Goal: Task Accomplishment & Management: Manage account settings

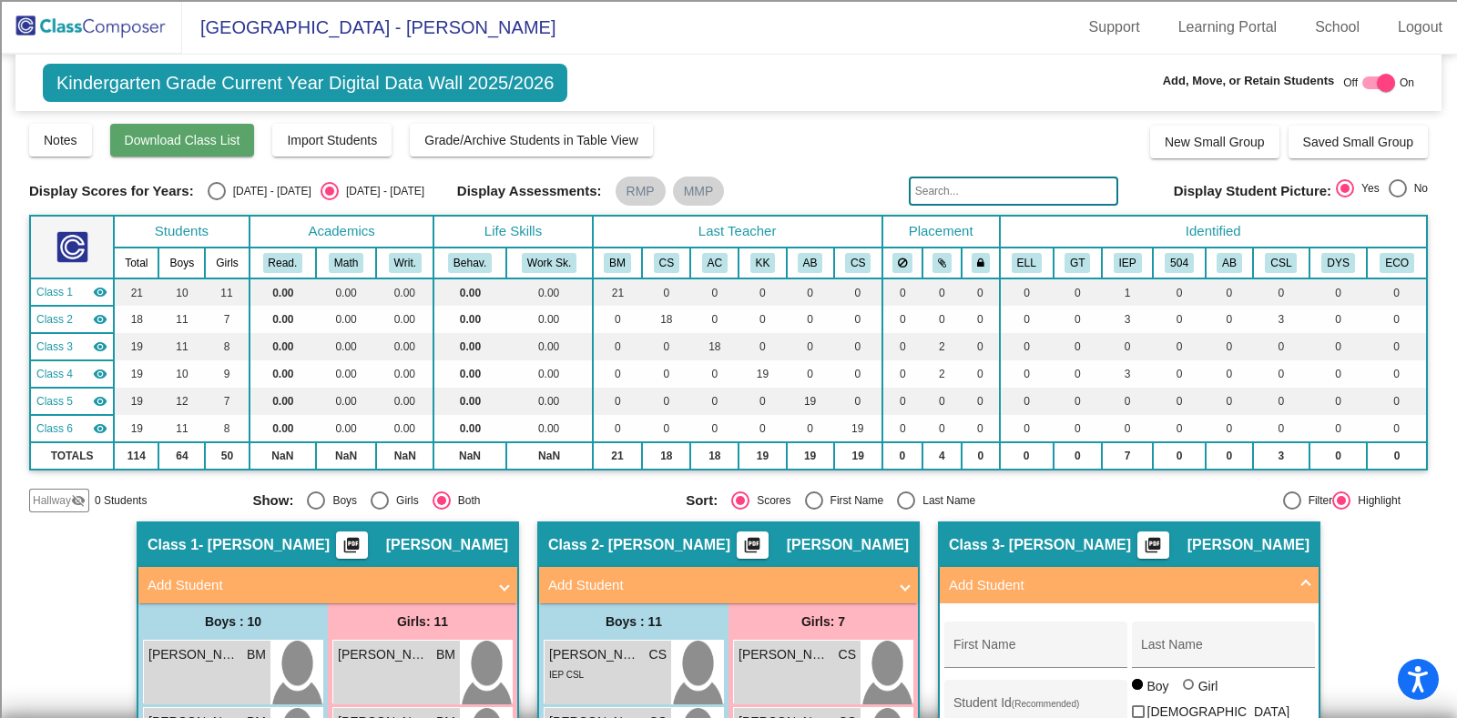
click at [245, 143] on button "Download Class List" at bounding box center [182, 140] width 145 height 33
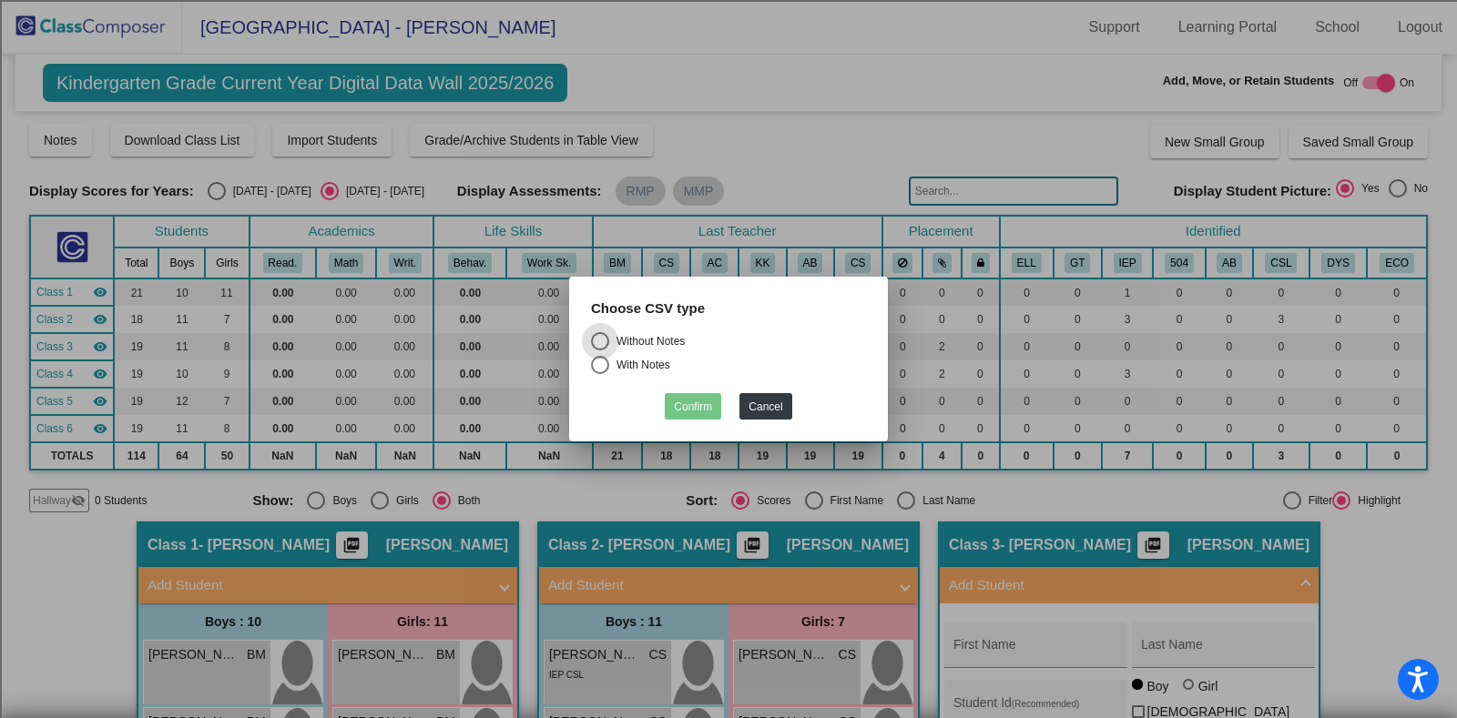
click at [660, 339] on div "Without Notes" at bounding box center [647, 341] width 76 height 16
click at [600, 351] on input "Without Notes" at bounding box center [599, 351] width 1 height 1
radio input "true"
click at [698, 406] on button "Confirm" at bounding box center [693, 406] width 56 height 26
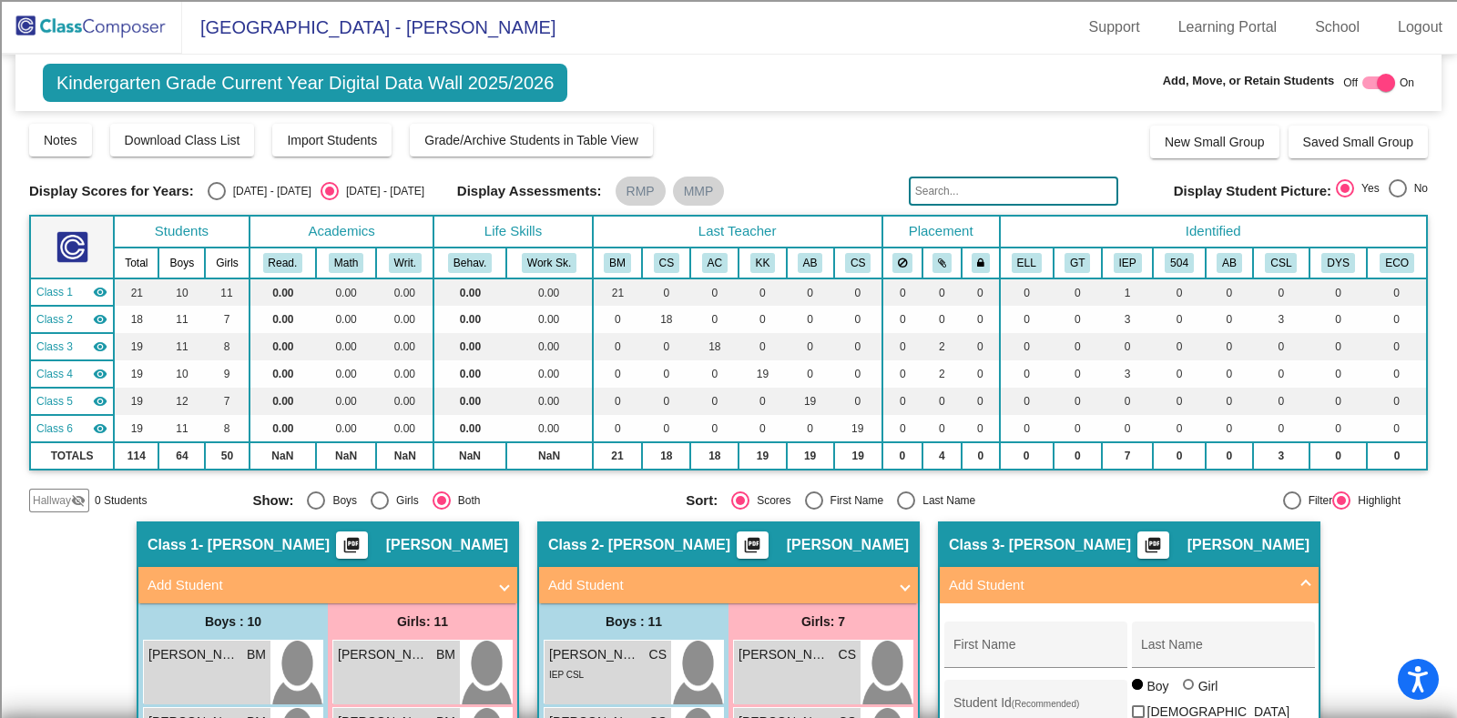
click at [69, 29] on img at bounding box center [91, 27] width 182 height 54
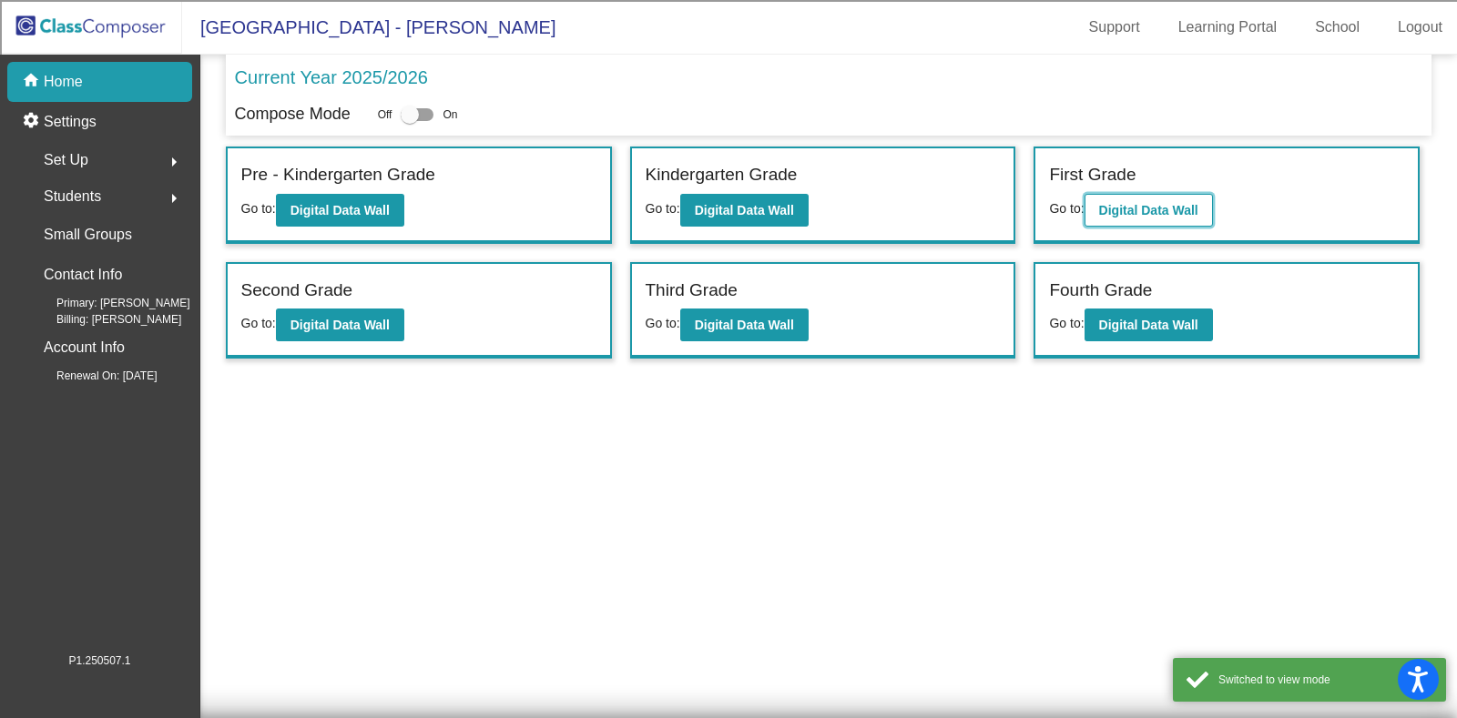
click at [1153, 199] on button "Digital Data Wall" at bounding box center [1148, 210] width 128 height 33
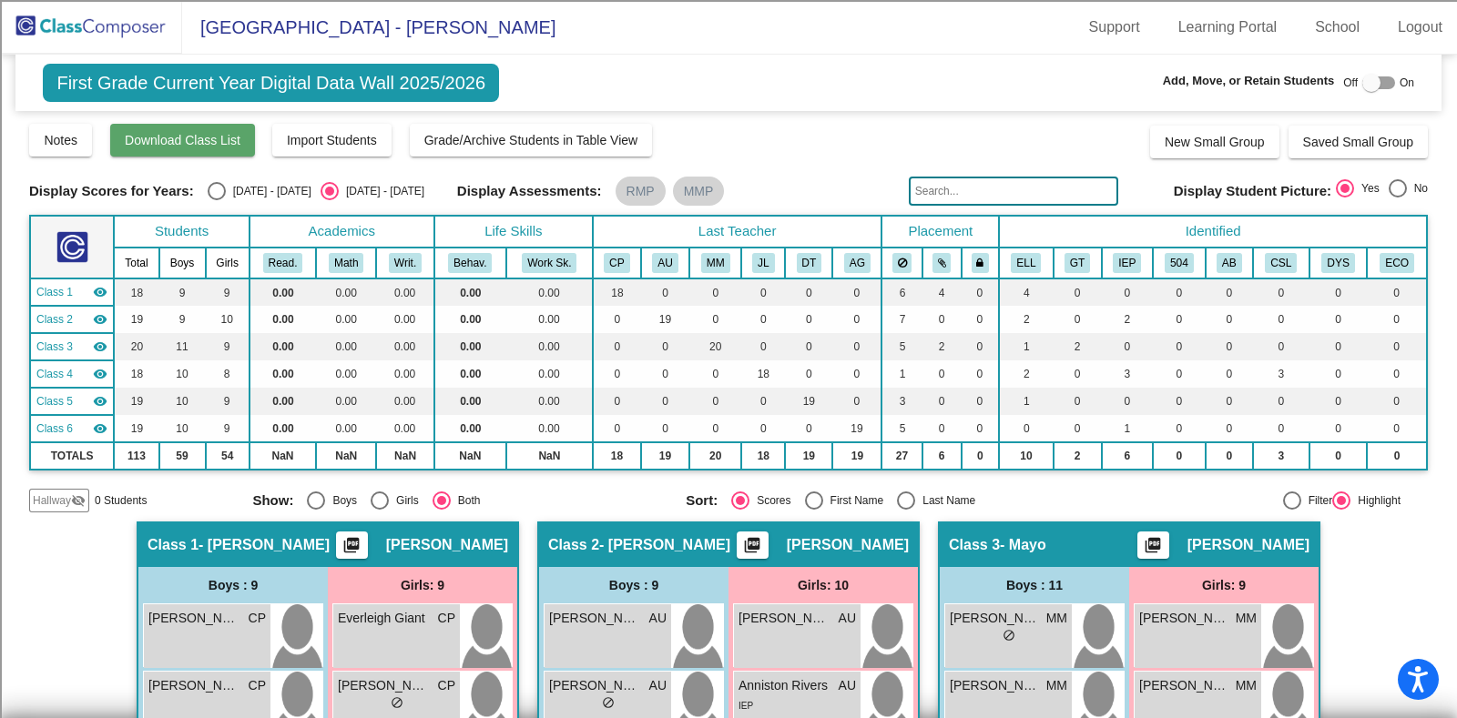
click at [181, 147] on span "Download Class List" at bounding box center [183, 140] width 116 height 15
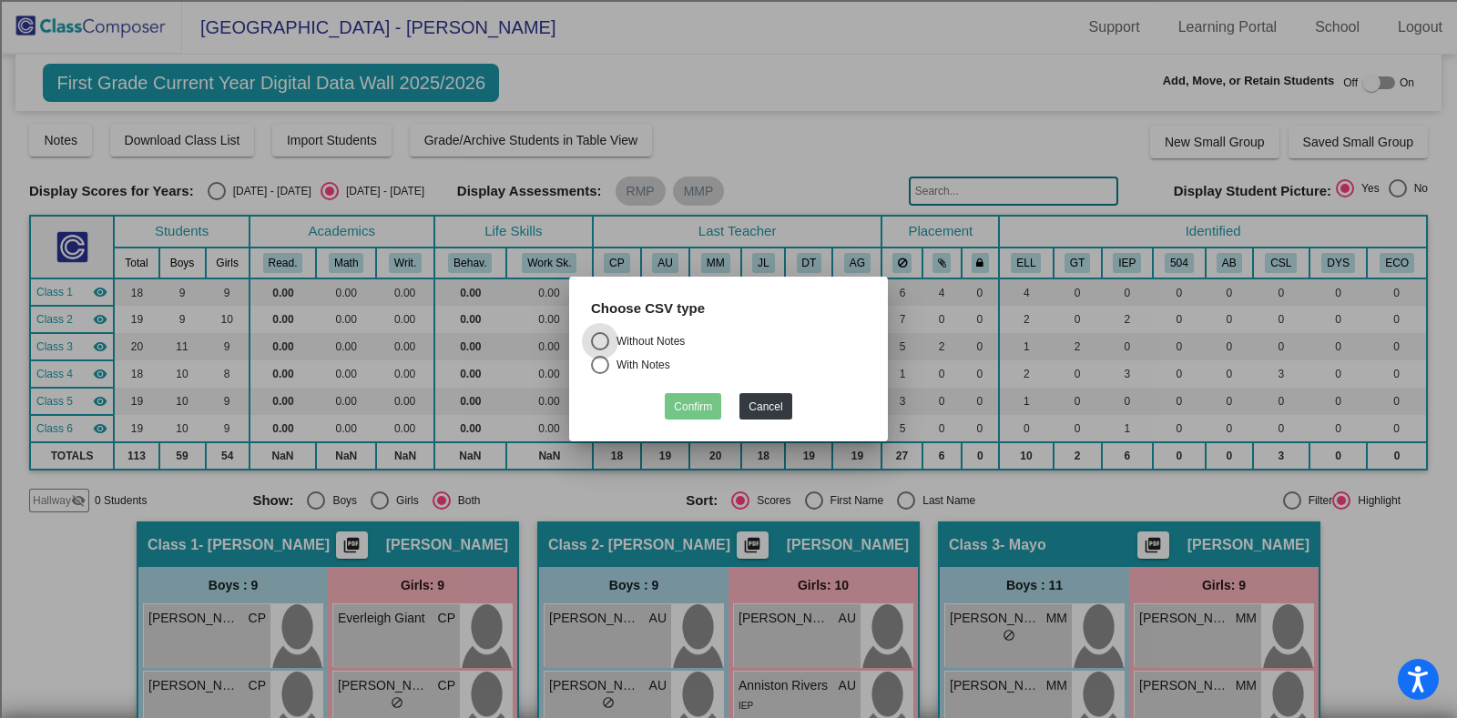
click at [641, 331] on div "Choose CSV type" at bounding box center [728, 316] width 302 height 35
click at [648, 343] on div "Without Notes" at bounding box center [647, 341] width 76 height 16
click at [600, 351] on input "Without Notes" at bounding box center [599, 351] width 1 height 1
radio input "true"
click at [692, 405] on button "Confirm" at bounding box center [693, 406] width 56 height 26
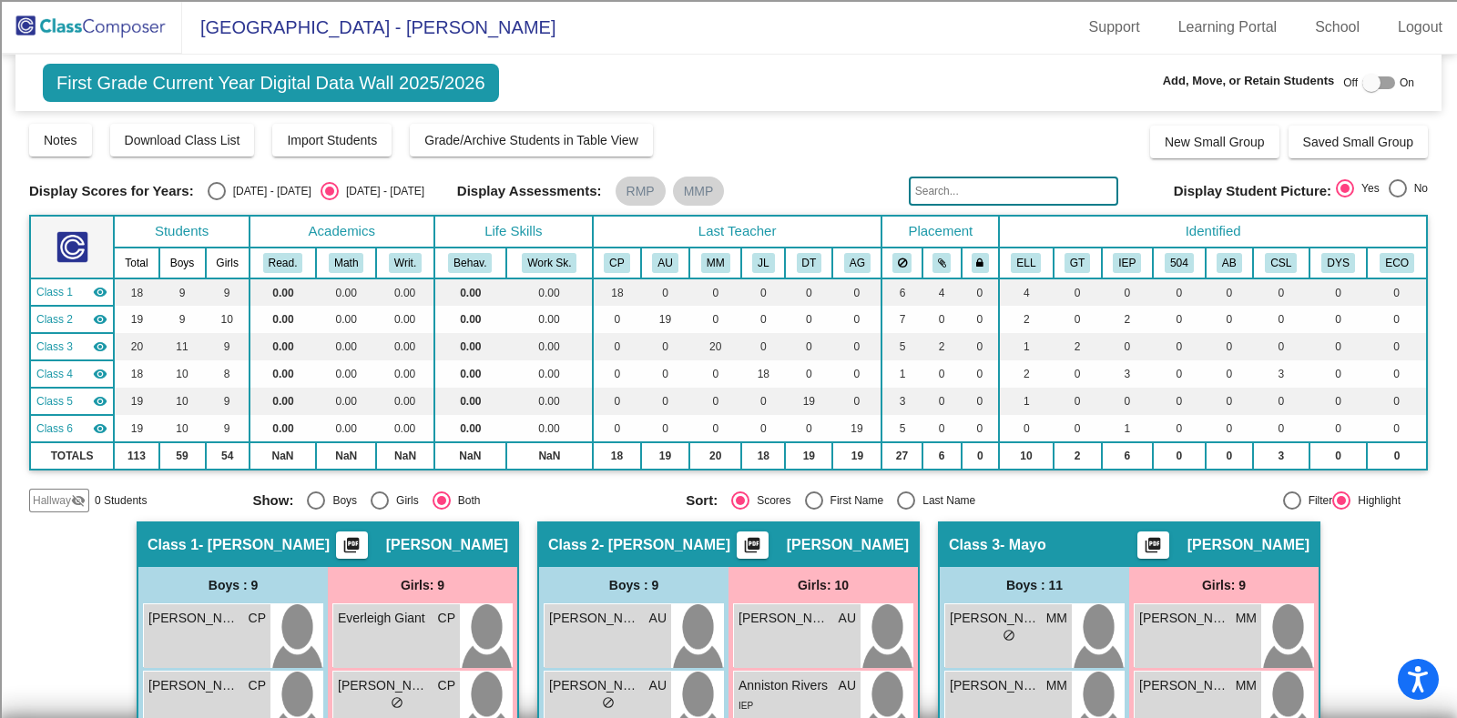
click at [92, 3] on img at bounding box center [91, 27] width 182 height 54
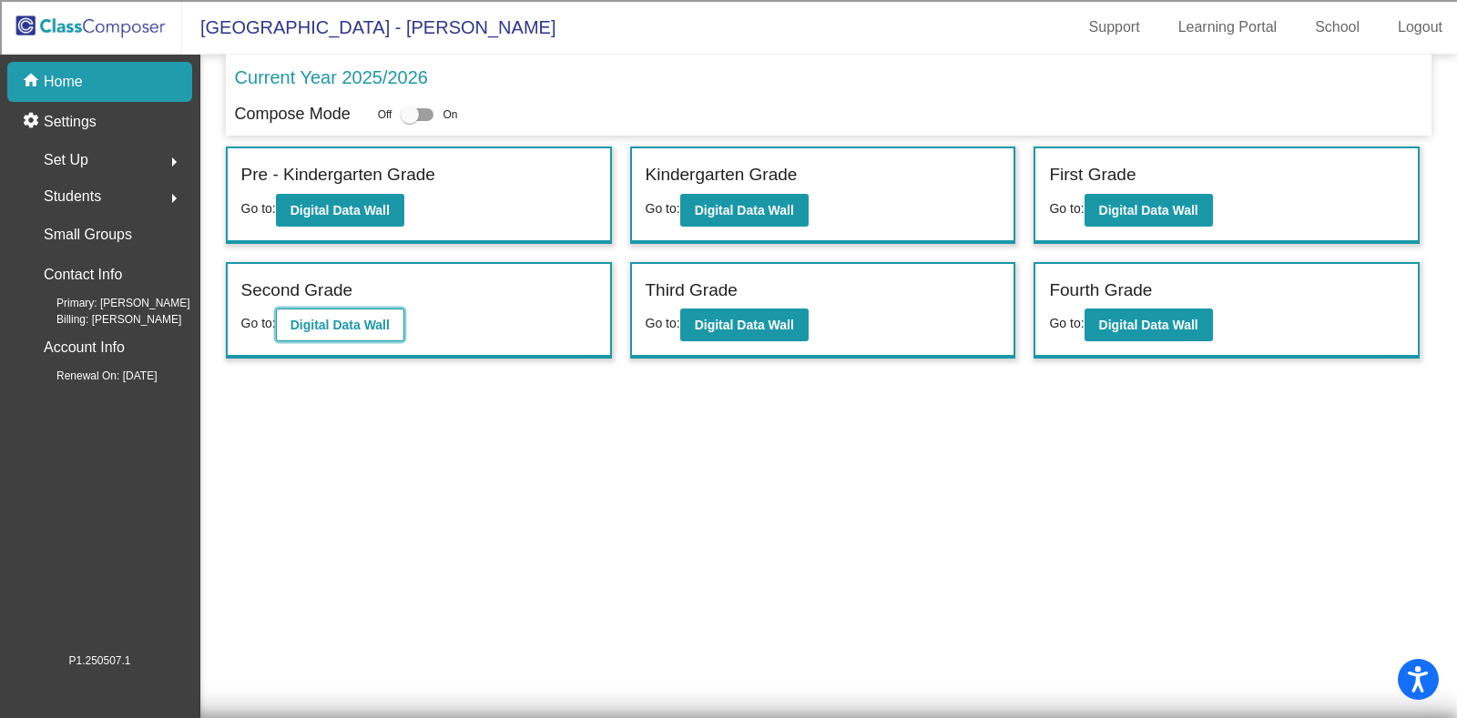
click at [342, 326] on b "Digital Data Wall" at bounding box center [339, 325] width 99 height 15
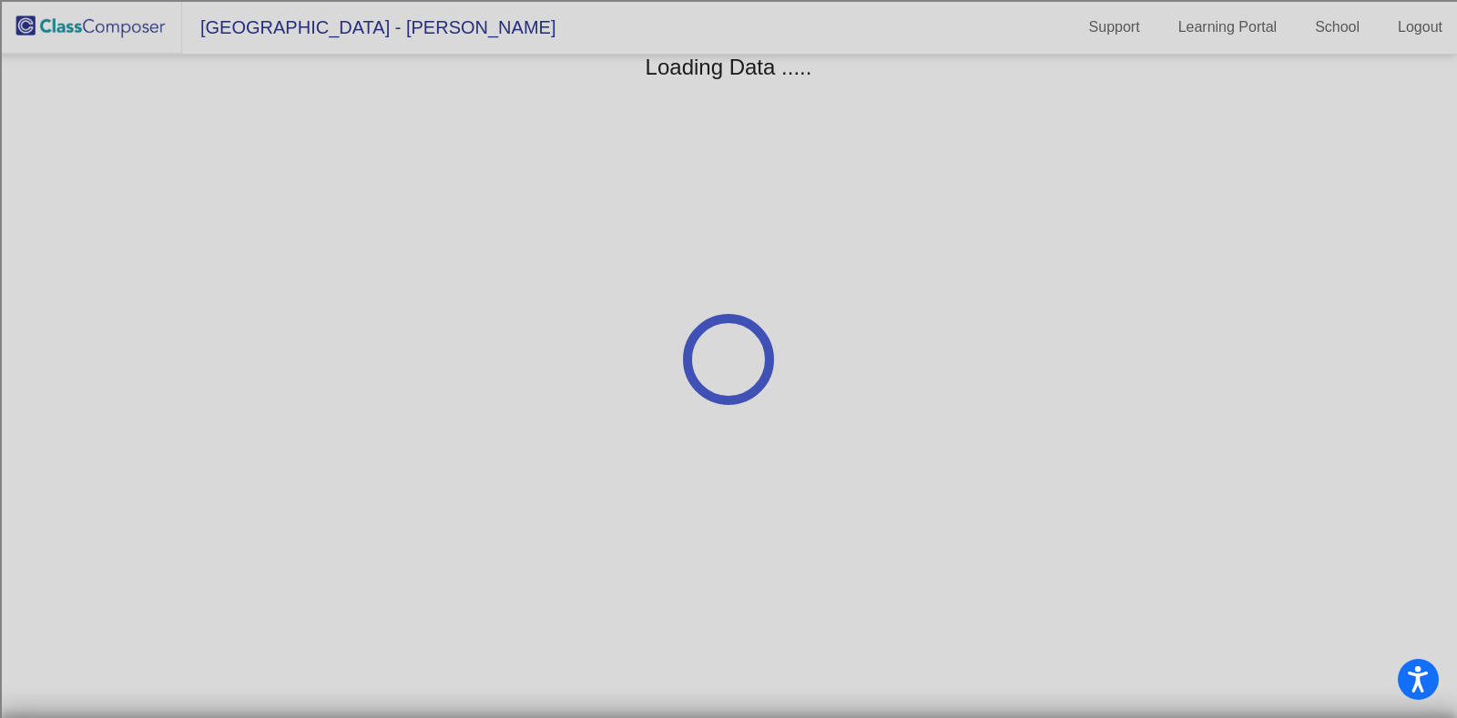
drag, startPoint x: 373, startPoint y: 339, endPoint x: 380, endPoint y: 107, distance: 231.4
click at [297, 262] on div at bounding box center [728, 359] width 1457 height 718
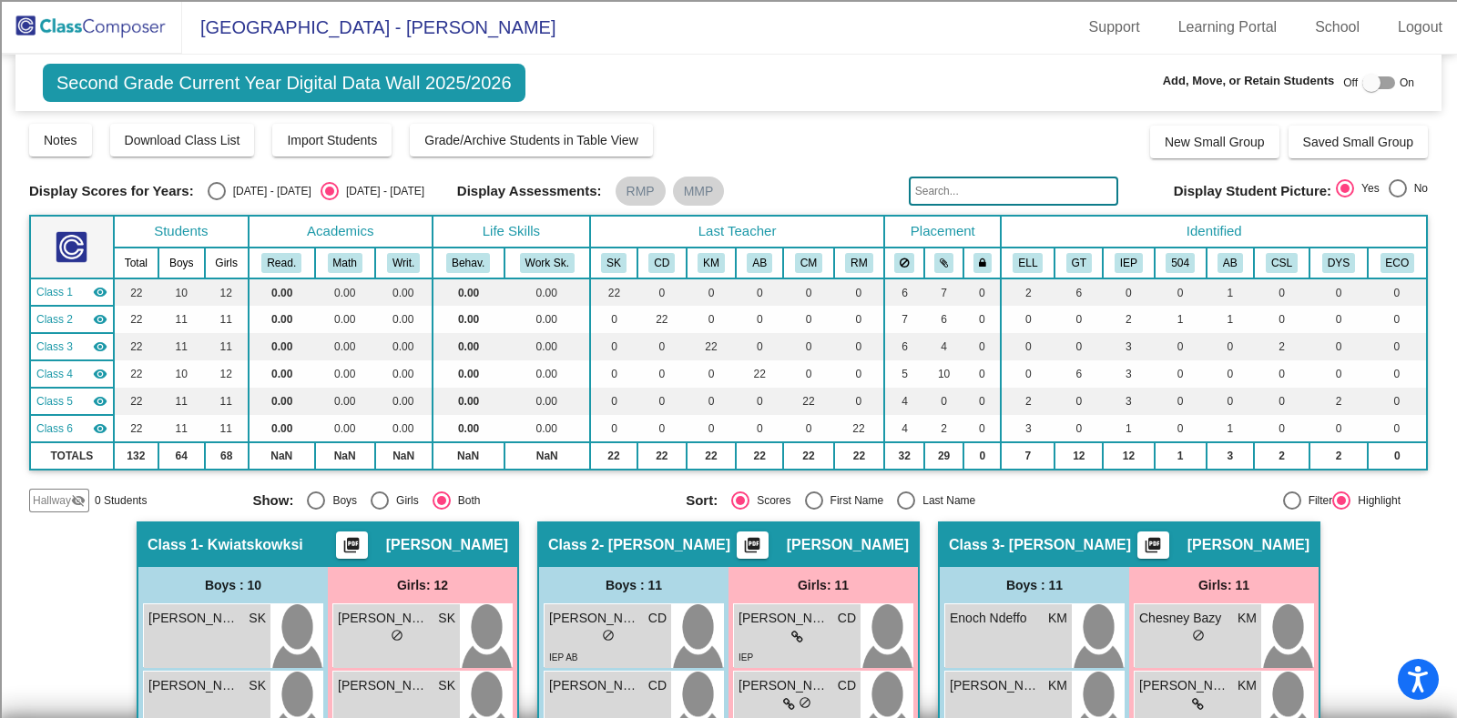
click at [924, 506] on div "Last Name" at bounding box center [945, 501] width 60 height 16
click at [906, 510] on input "Last Name" at bounding box center [905, 510] width 1 height 1
radio input "true"
click at [190, 137] on span "Download Class List" at bounding box center [183, 140] width 116 height 15
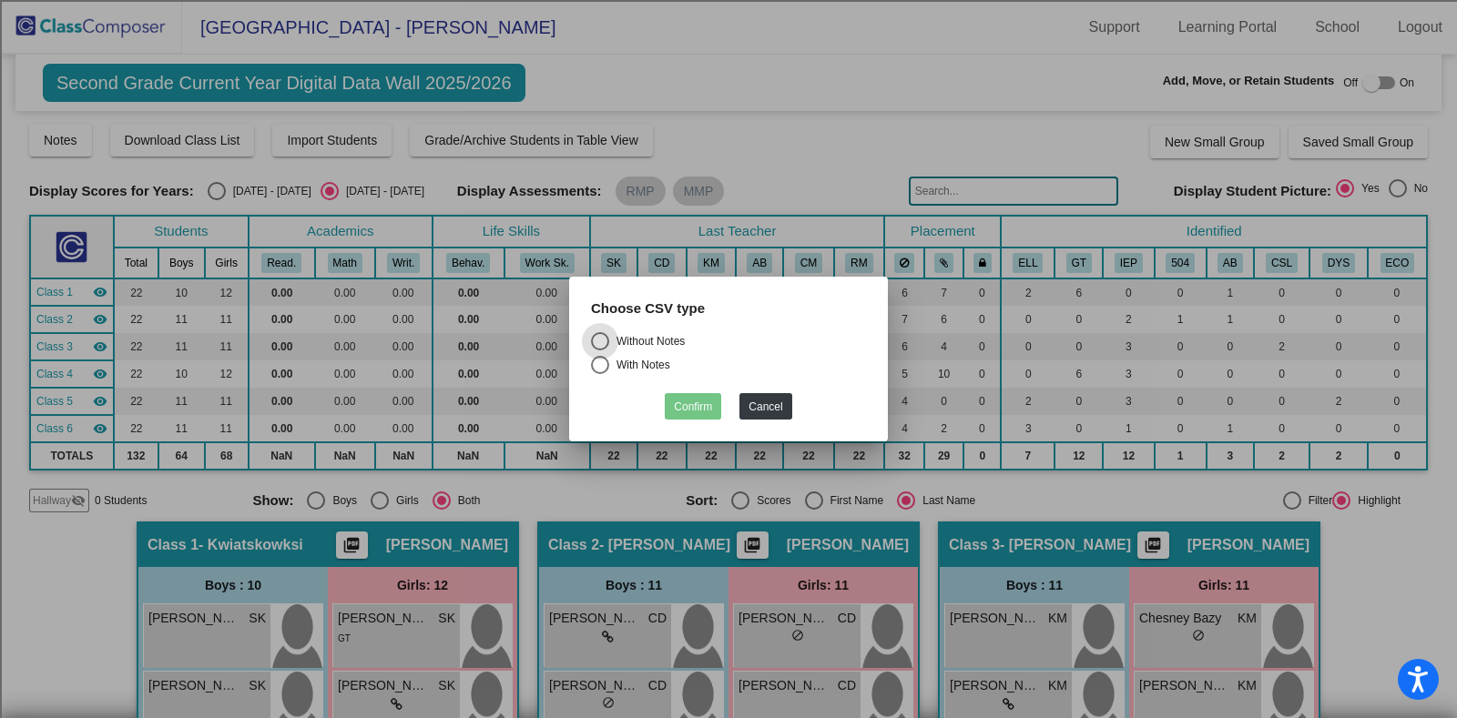
click at [664, 343] on div "Without Notes" at bounding box center [647, 341] width 76 height 16
click at [600, 351] on input "Without Notes" at bounding box center [599, 351] width 1 height 1
radio input "true"
click at [687, 412] on button "Confirm" at bounding box center [693, 406] width 56 height 26
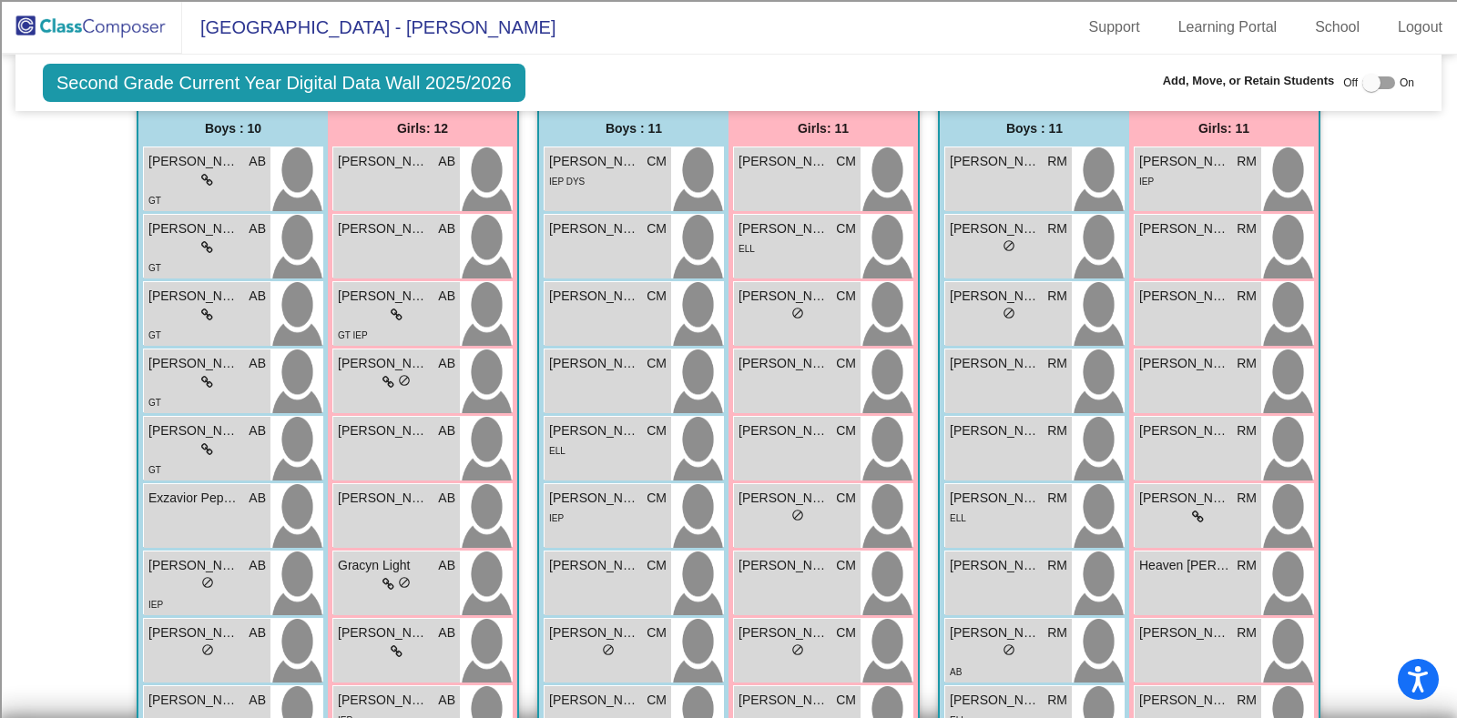
scroll to position [1411, 0]
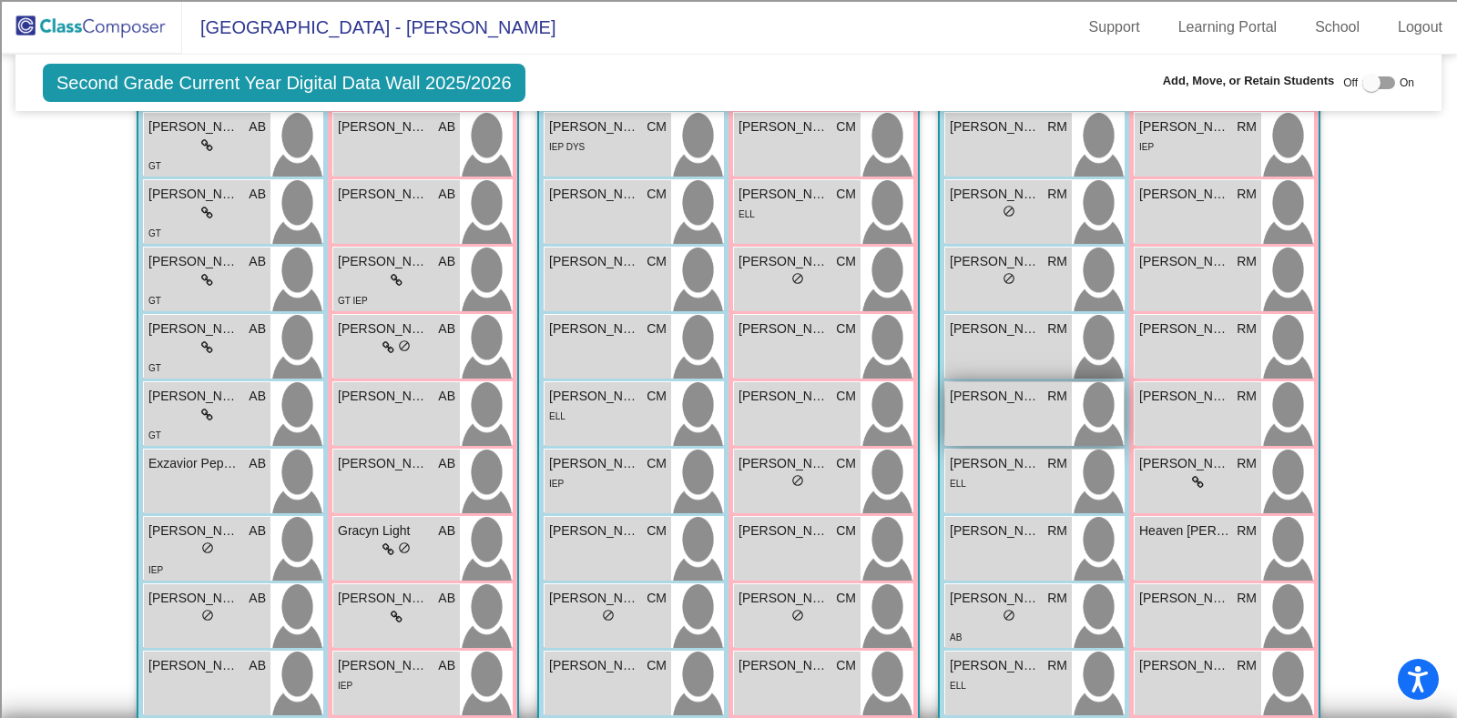
click at [1024, 412] on div "[PERSON_NAME] lock do_not_disturb_alt" at bounding box center [1008, 414] width 127 height 64
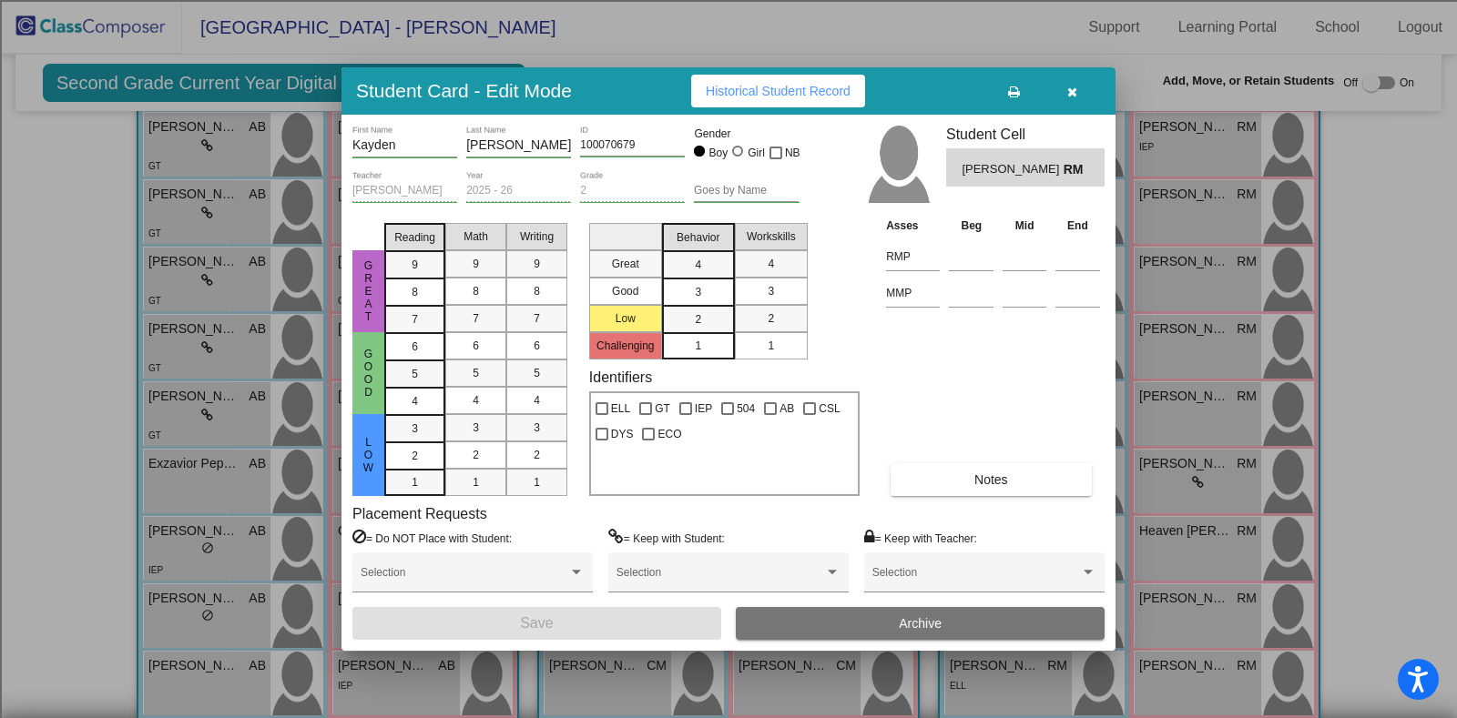
click at [1074, 89] on icon "button" at bounding box center [1072, 92] width 10 height 13
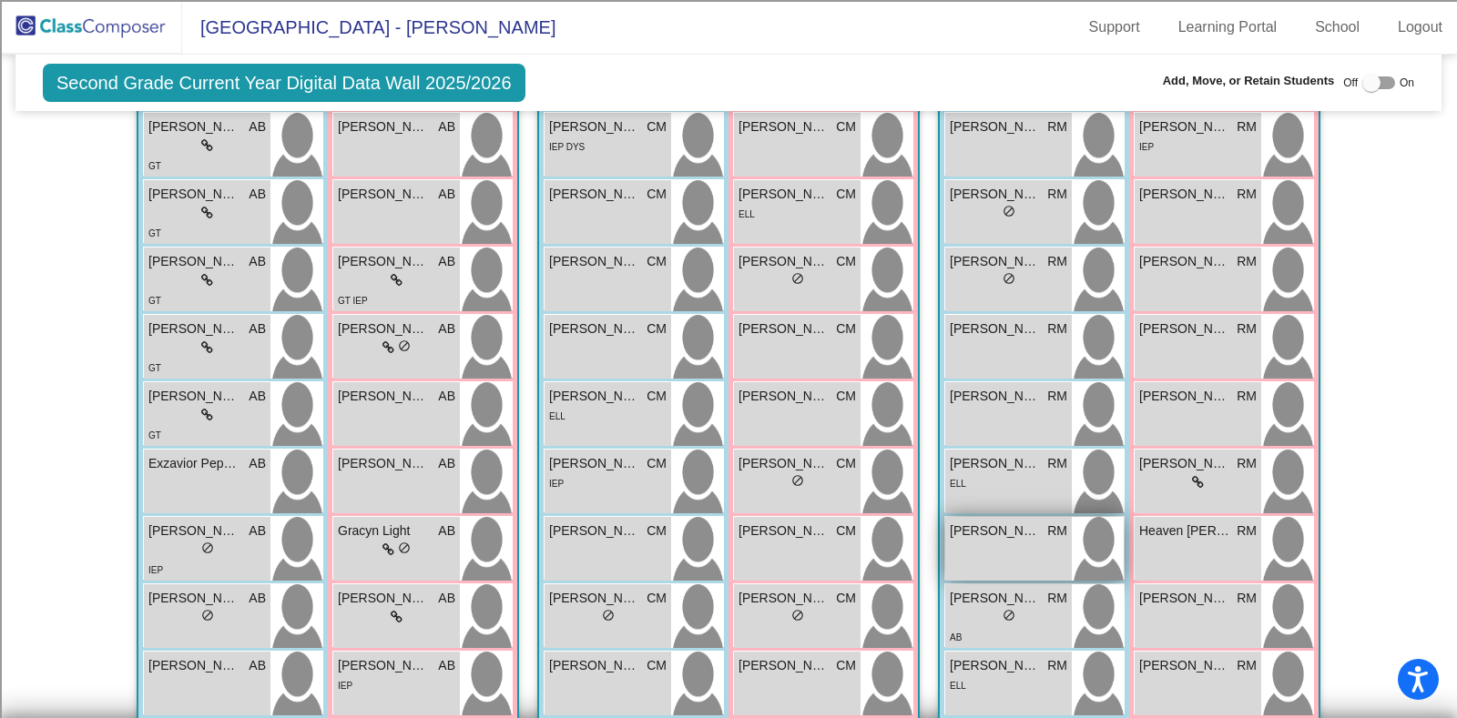
click at [1027, 564] on div "[PERSON_NAME] lock do_not_disturb_alt" at bounding box center [1008, 549] width 127 height 64
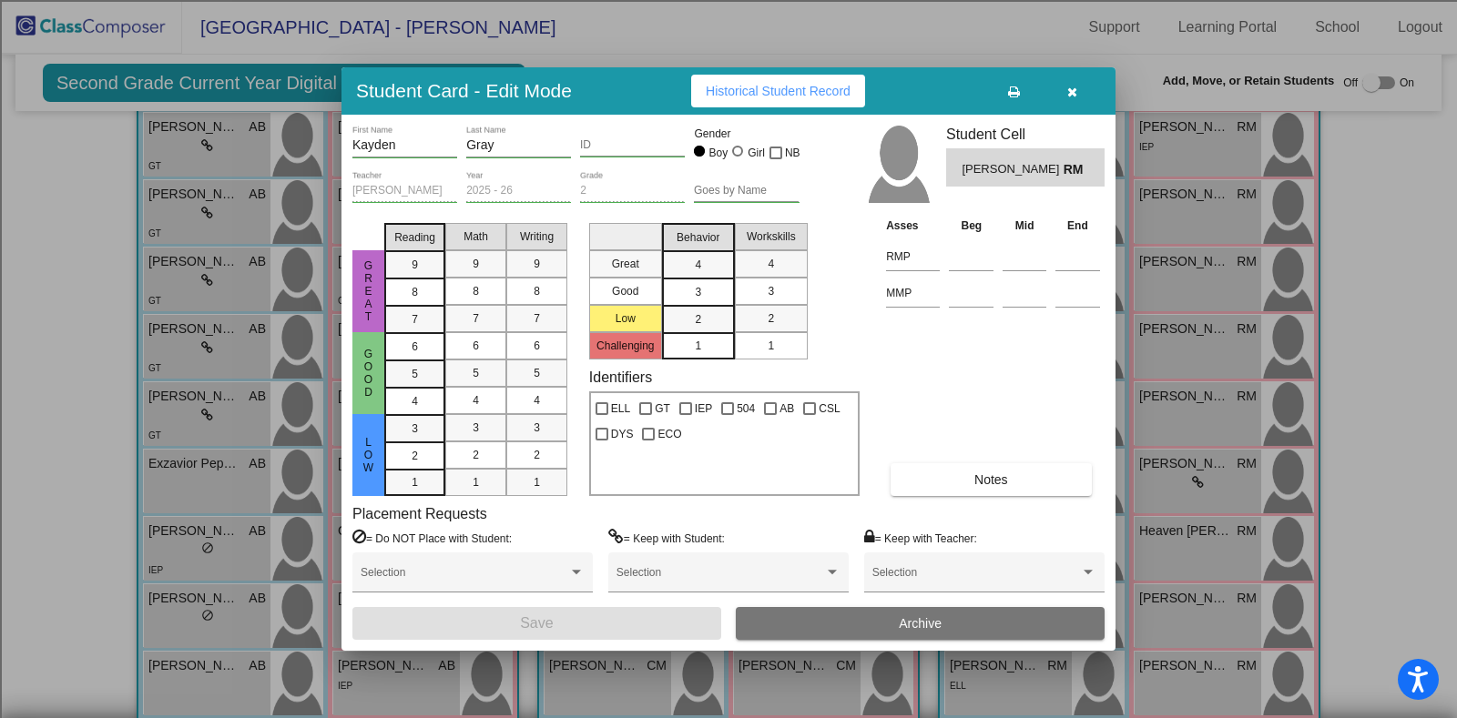
click at [1072, 97] on icon "button" at bounding box center [1072, 92] width 10 height 13
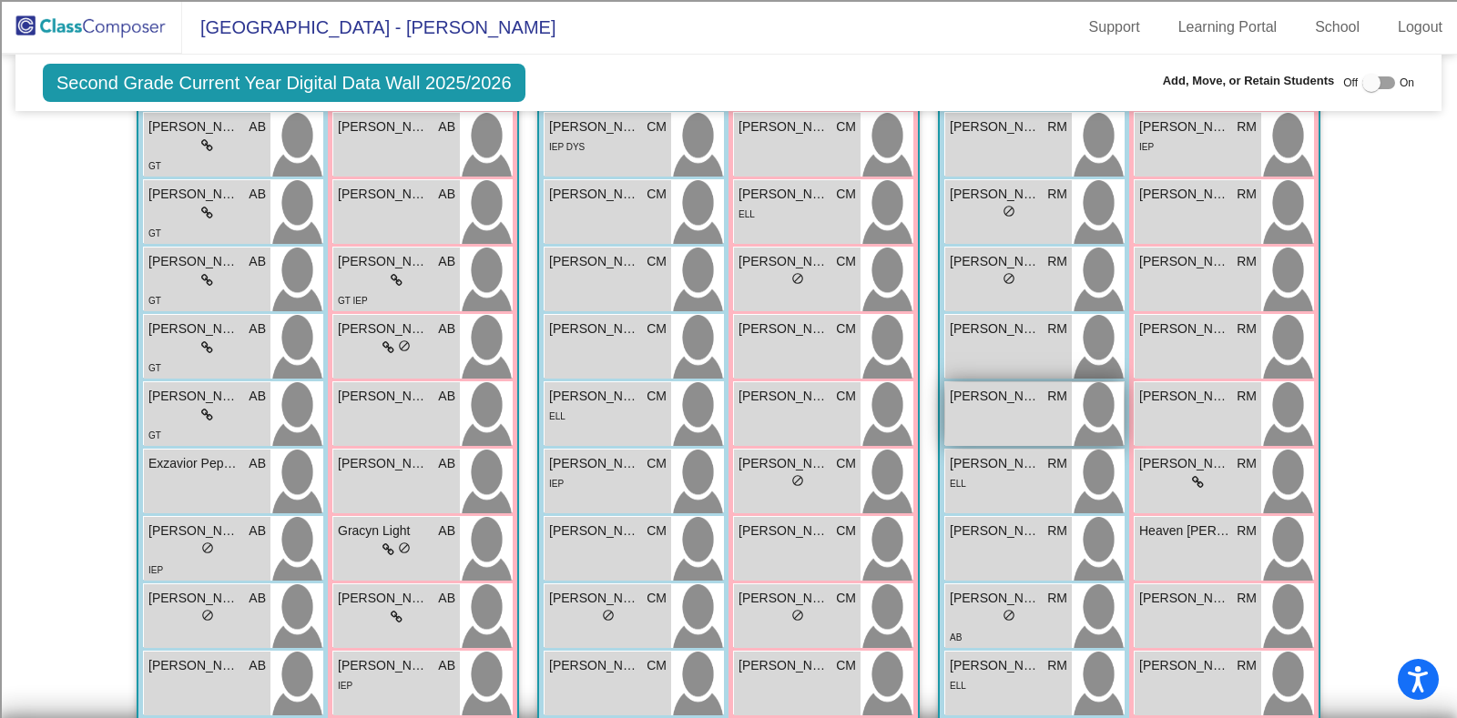
click at [1002, 392] on span "[PERSON_NAME]" at bounding box center [995, 396] width 91 height 19
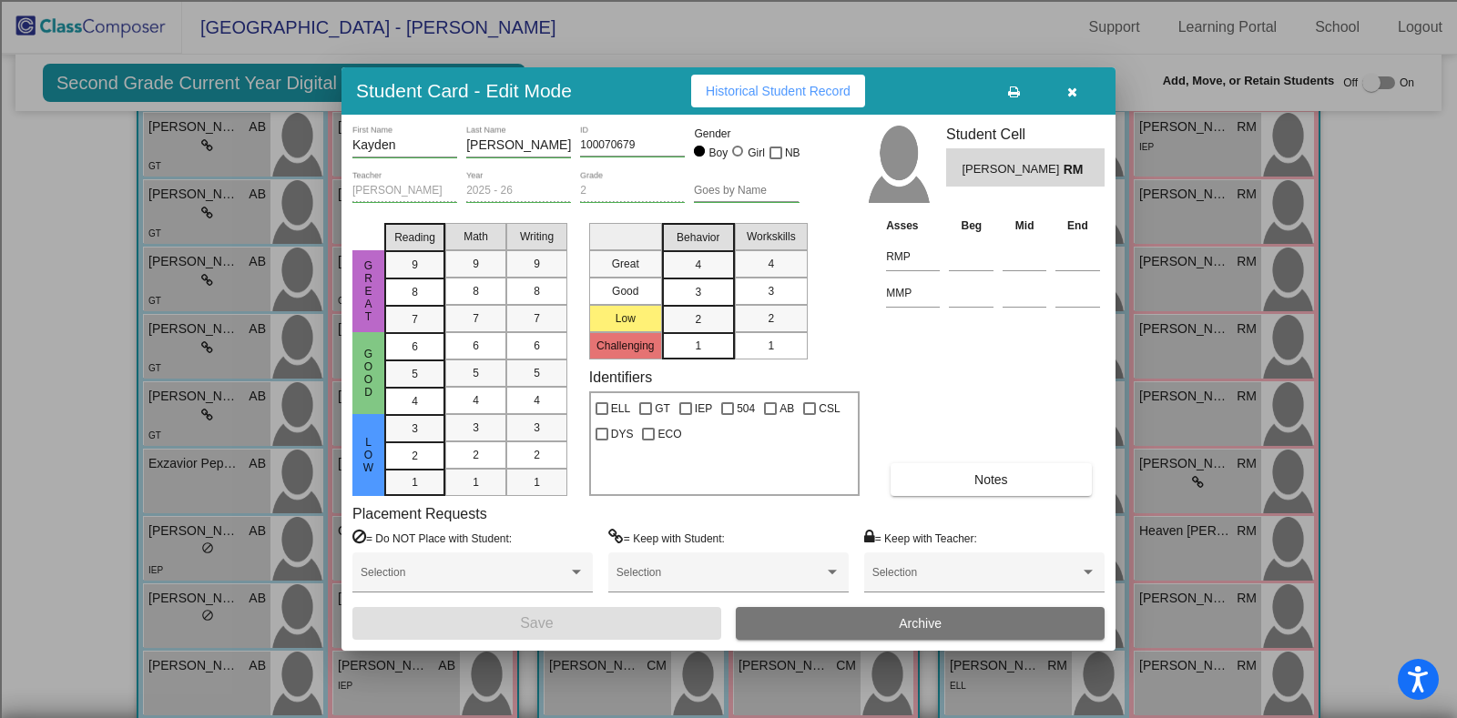
click at [496, 143] on input "[PERSON_NAME]" at bounding box center [518, 145] width 105 height 15
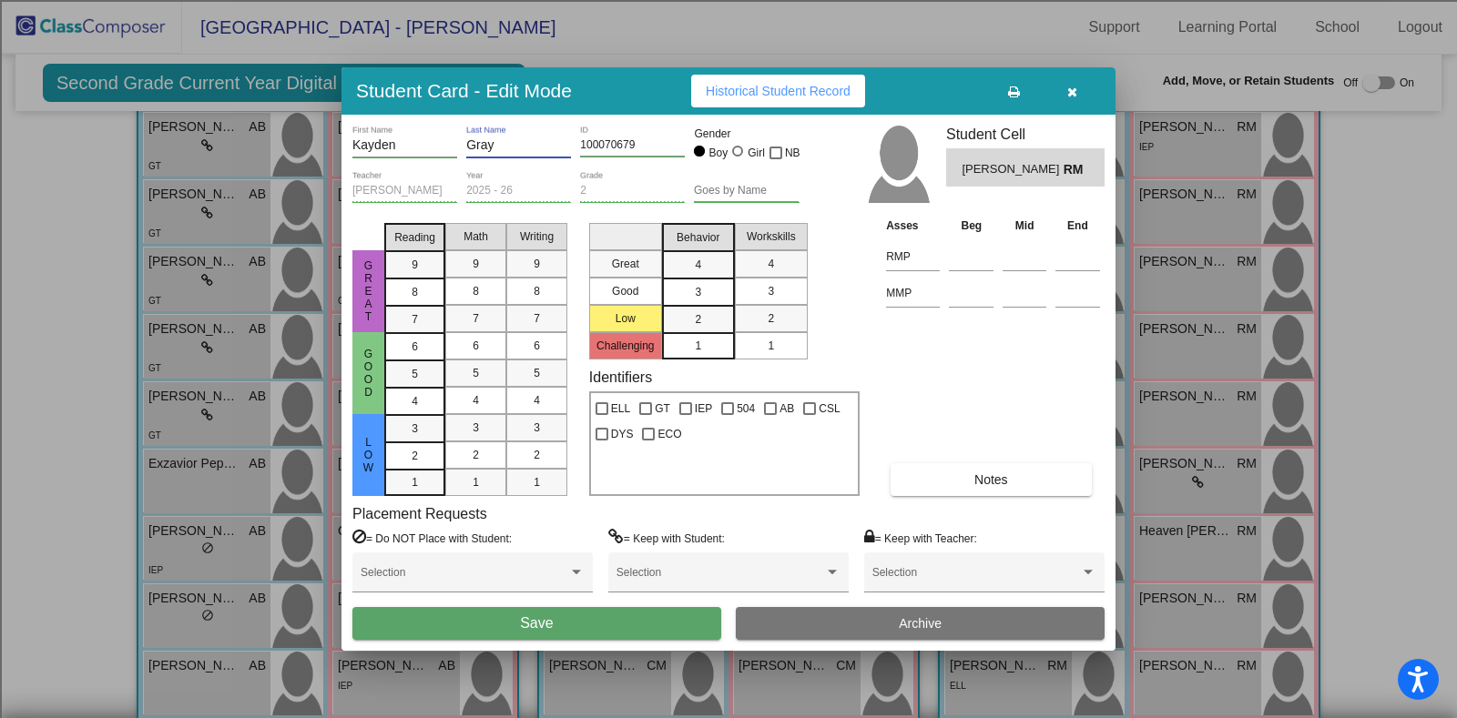
type input "Gray"
click at [611, 611] on button "Save" at bounding box center [536, 623] width 369 height 33
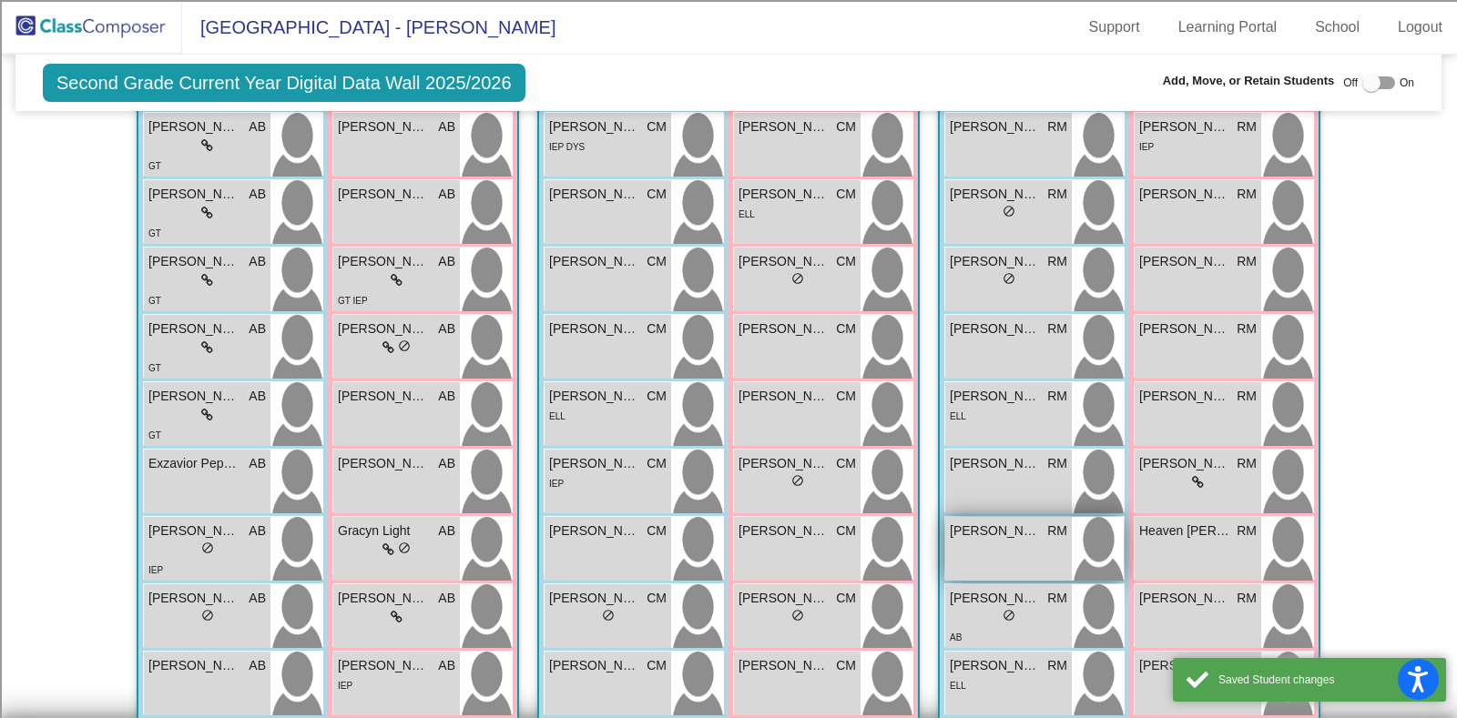
click at [1000, 532] on span "[PERSON_NAME]" at bounding box center [995, 531] width 91 height 19
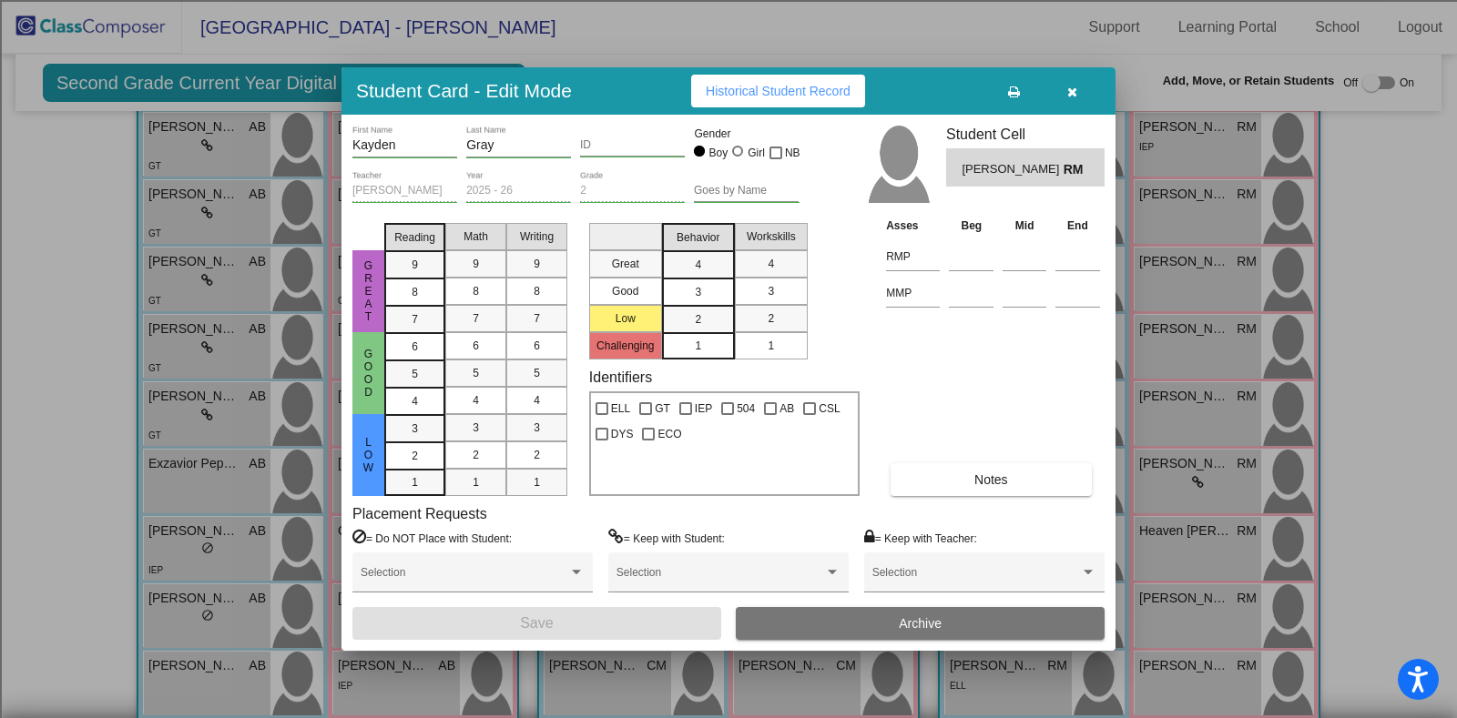
click at [851, 607] on button "Archive" at bounding box center [920, 623] width 369 height 33
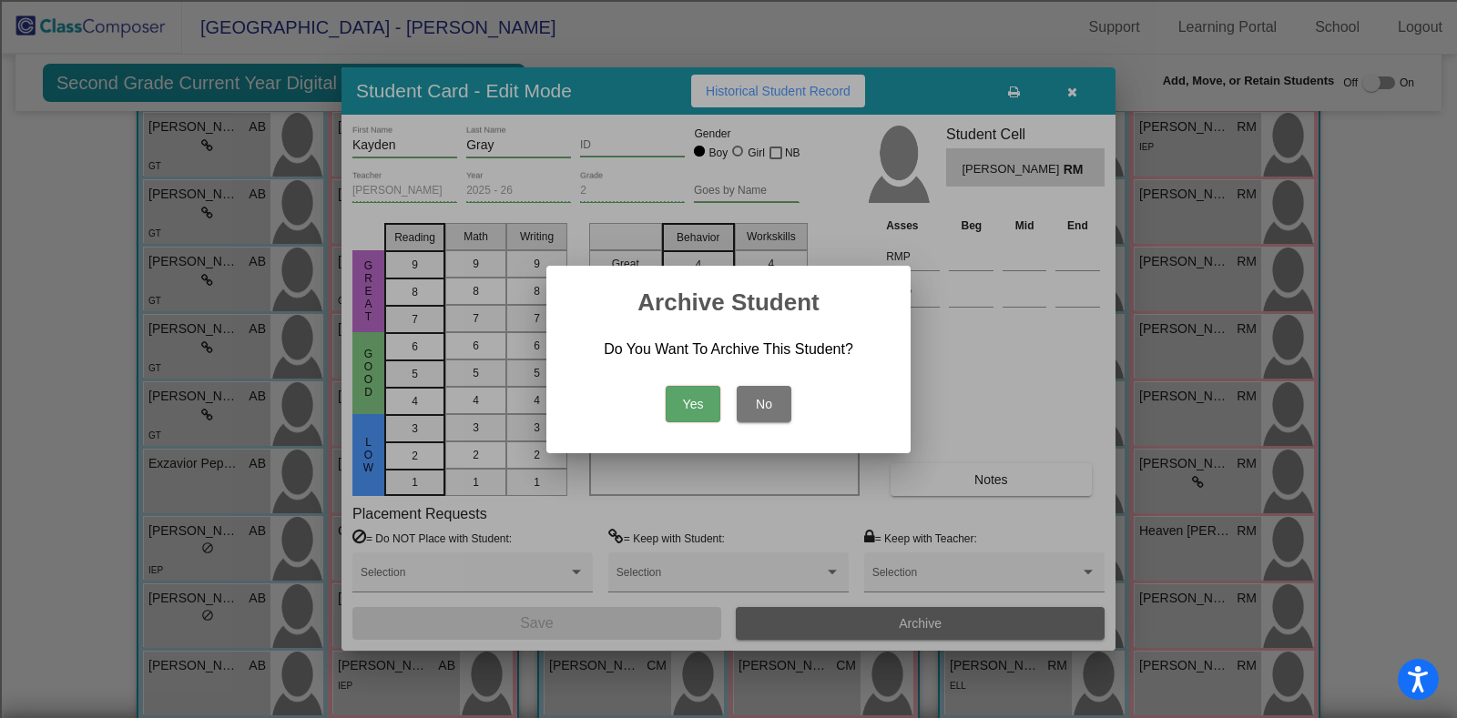
click at [700, 402] on button "Yes" at bounding box center [693, 404] width 55 height 36
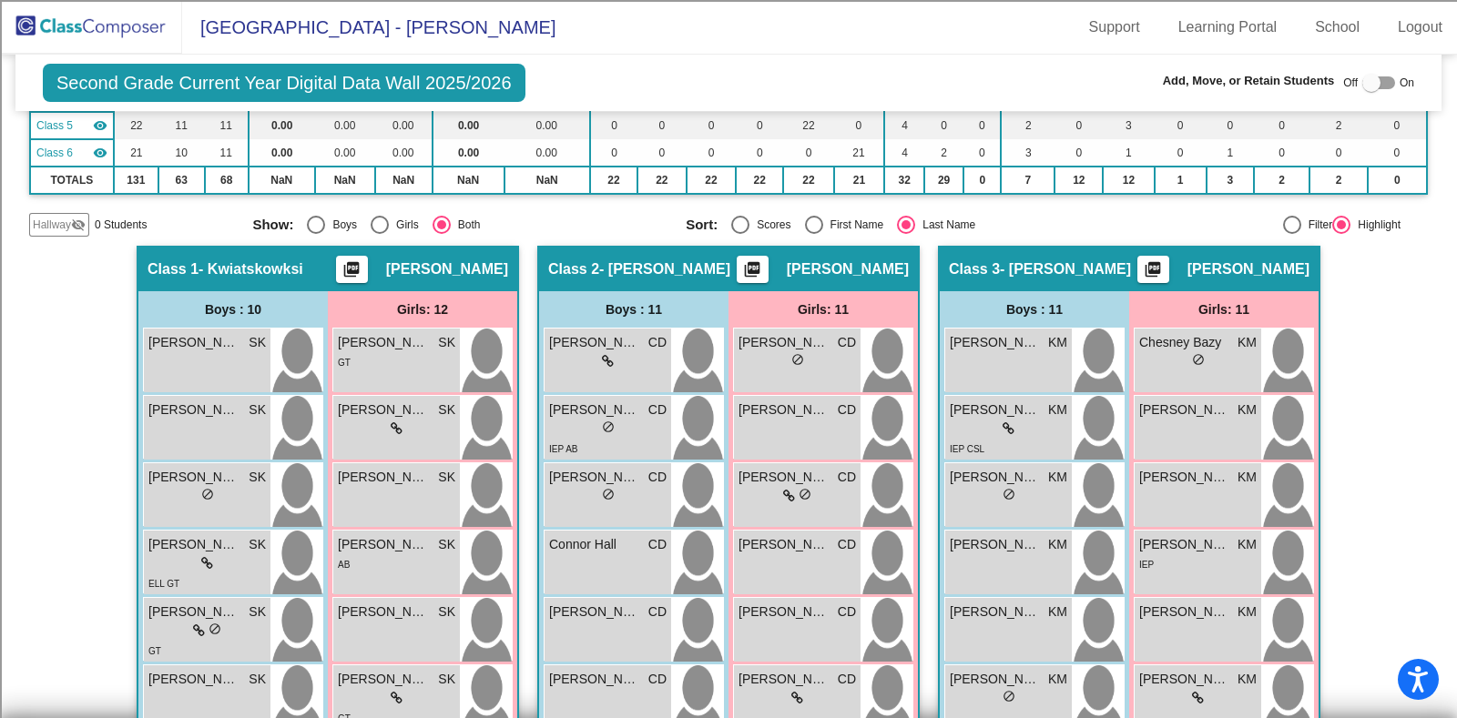
scroll to position [0, 0]
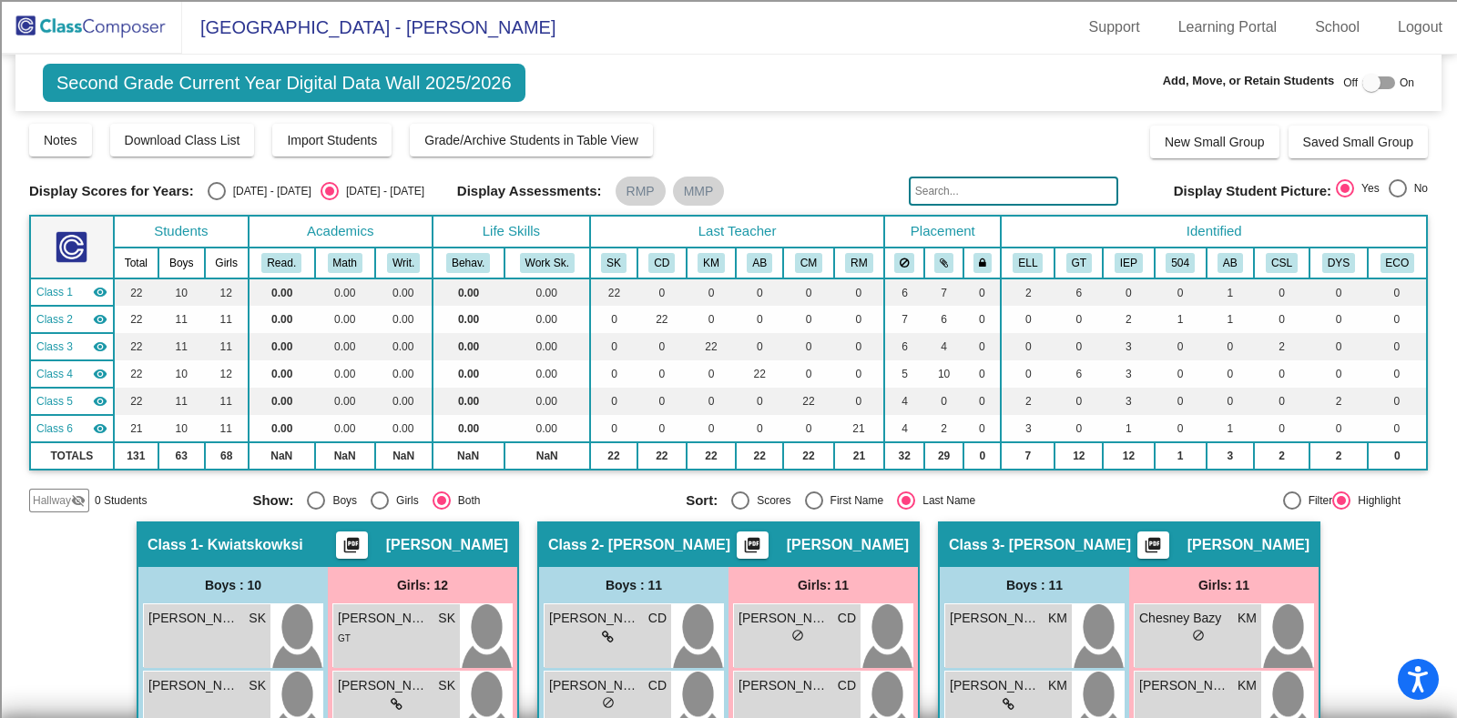
click at [76, 38] on img at bounding box center [91, 27] width 182 height 54
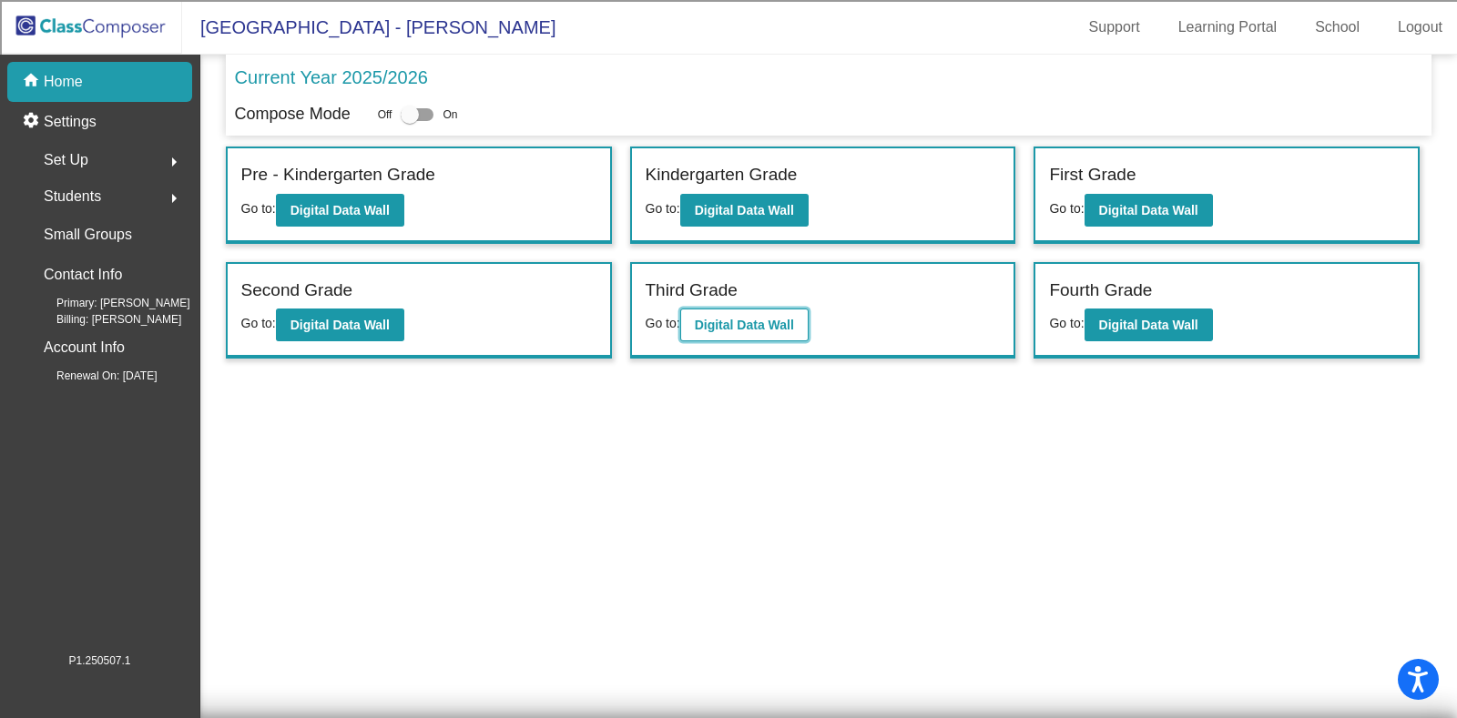
click at [743, 329] on b "Digital Data Wall" at bounding box center [744, 325] width 99 height 15
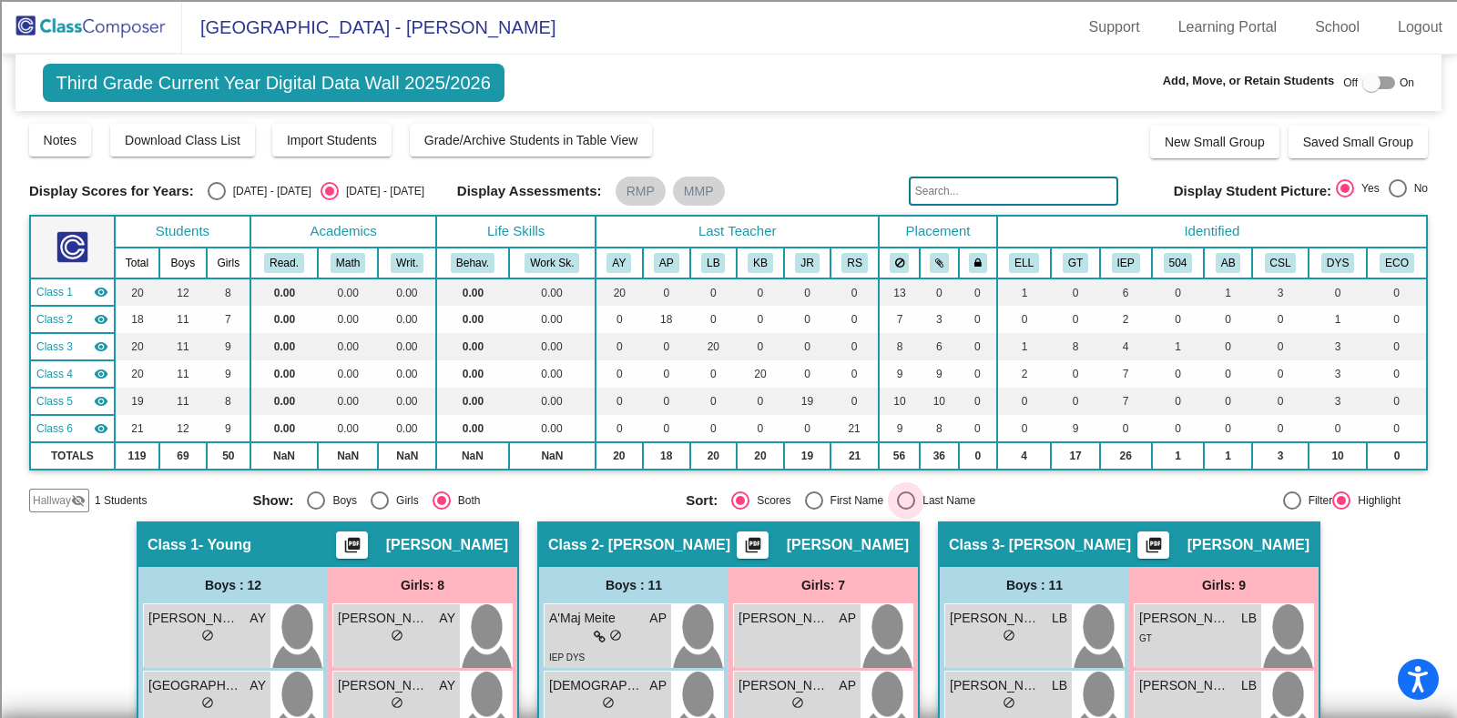
click at [901, 501] on div "Select an option" at bounding box center [906, 501] width 18 height 18
click at [905, 510] on input "Last Name" at bounding box center [905, 510] width 1 height 1
radio input "true"
click at [218, 135] on span "Download Class List" at bounding box center [183, 140] width 116 height 15
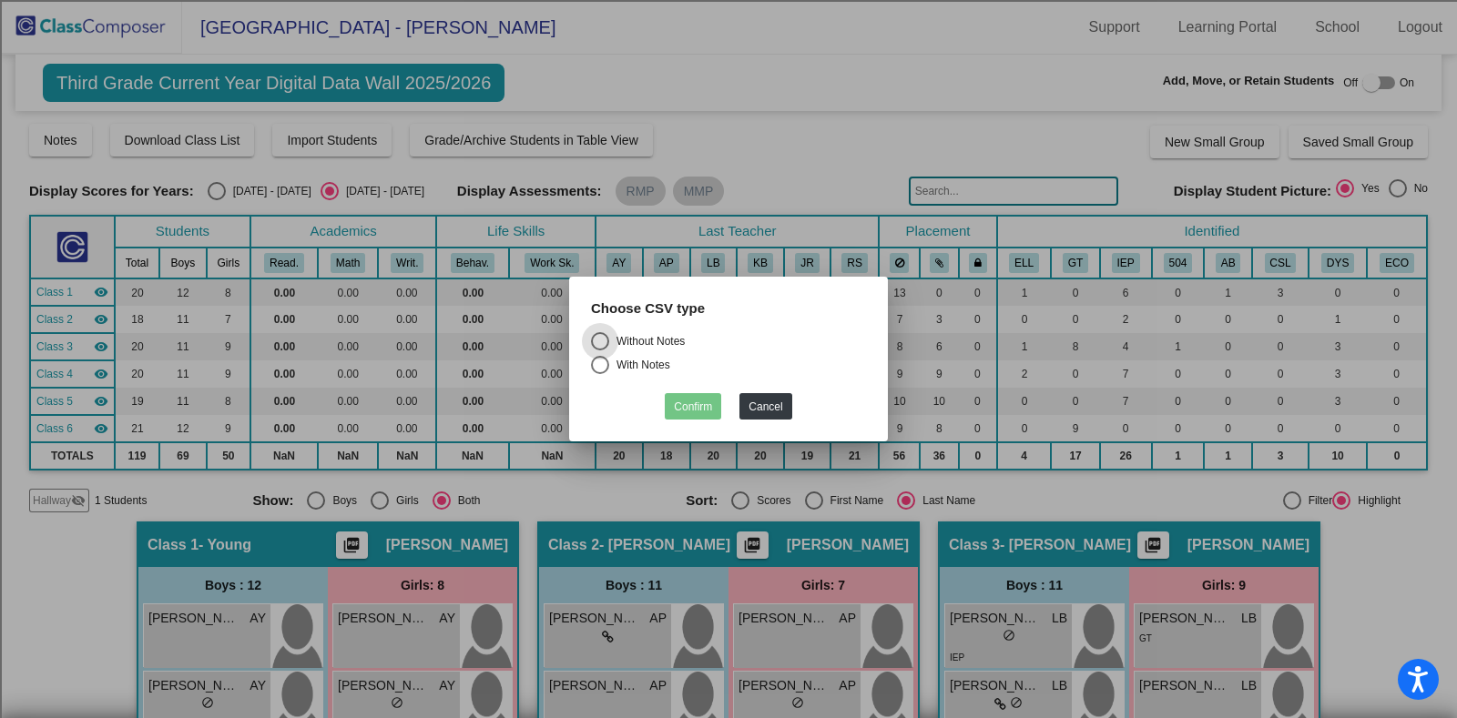
click at [673, 335] on div "Without Notes" at bounding box center [647, 341] width 76 height 16
click at [600, 351] on input "Without Notes" at bounding box center [599, 351] width 1 height 1
radio input "true"
click at [697, 412] on button "Confirm" at bounding box center [693, 406] width 56 height 26
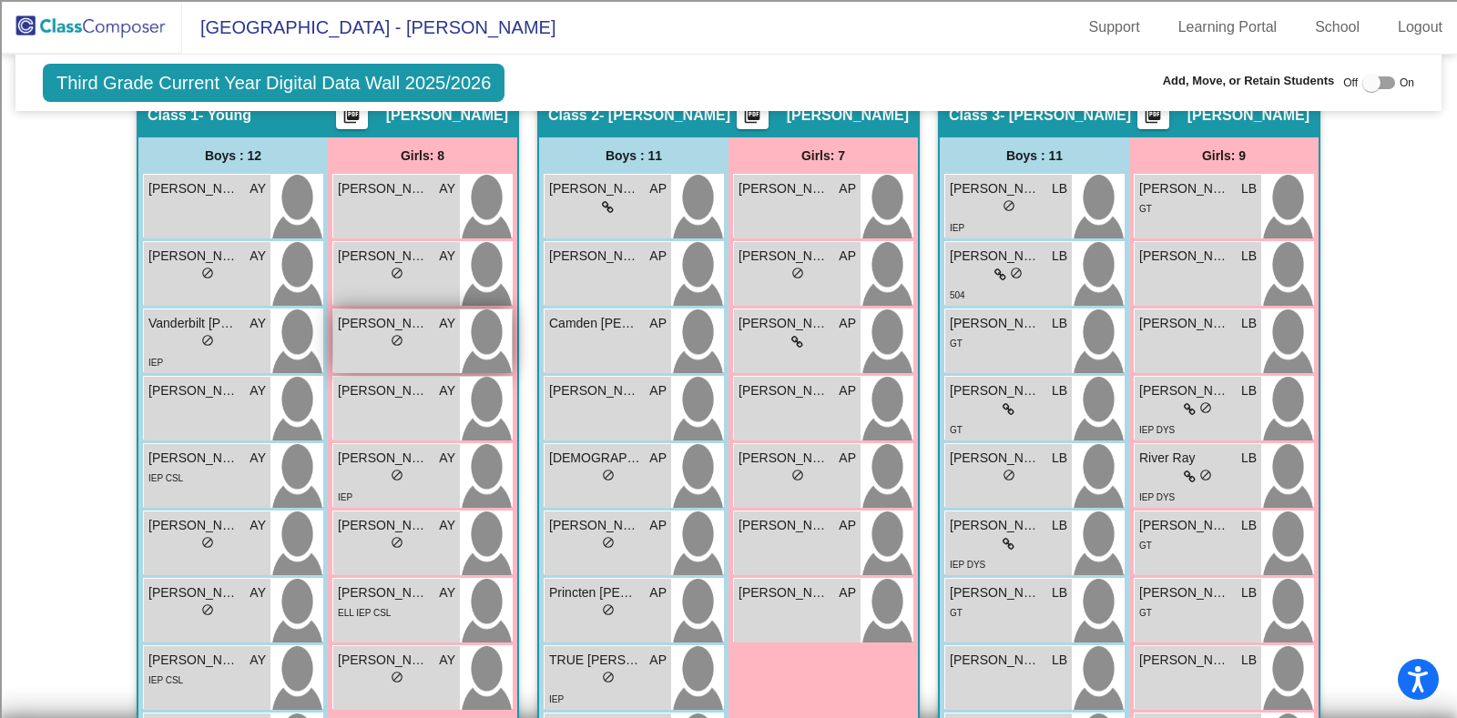
scroll to position [454, 0]
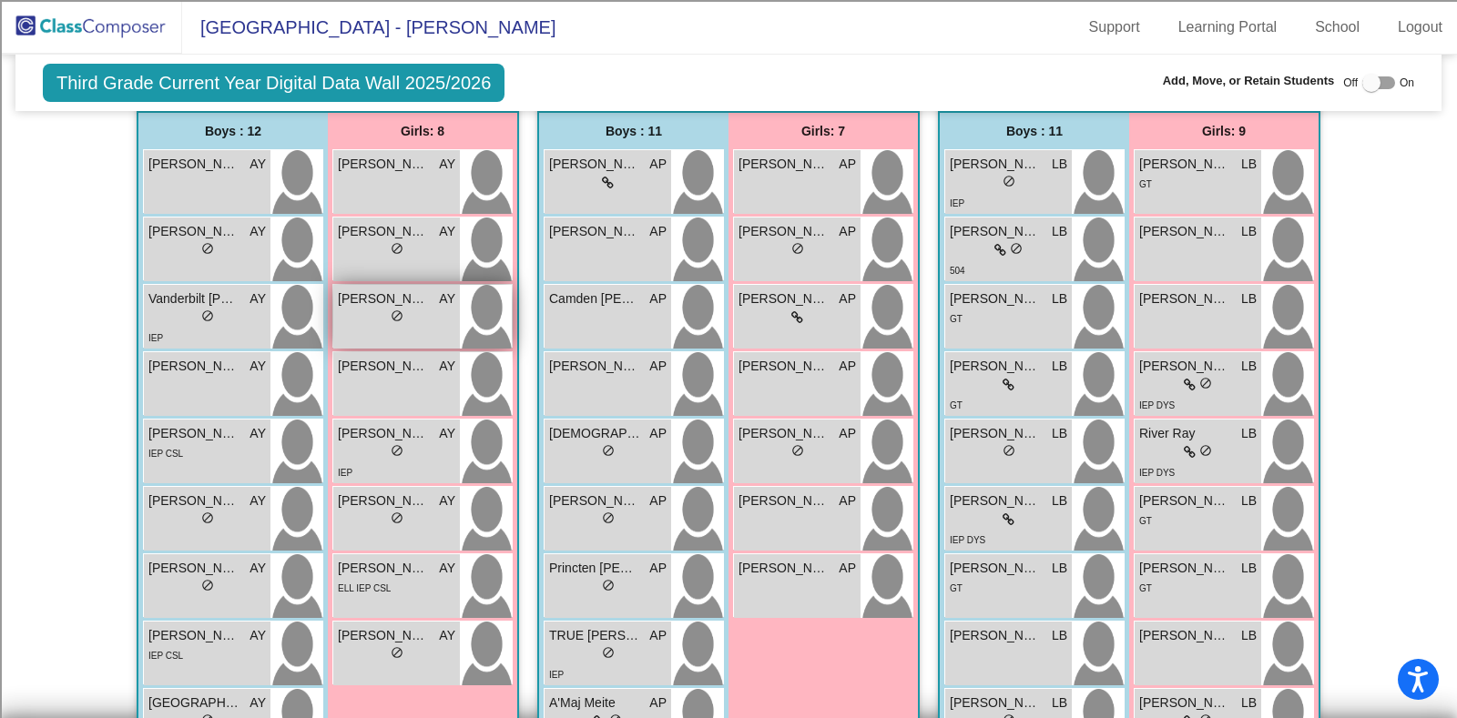
click at [407, 311] on div "lock do_not_disturb_alt" at bounding box center [396, 318] width 117 height 19
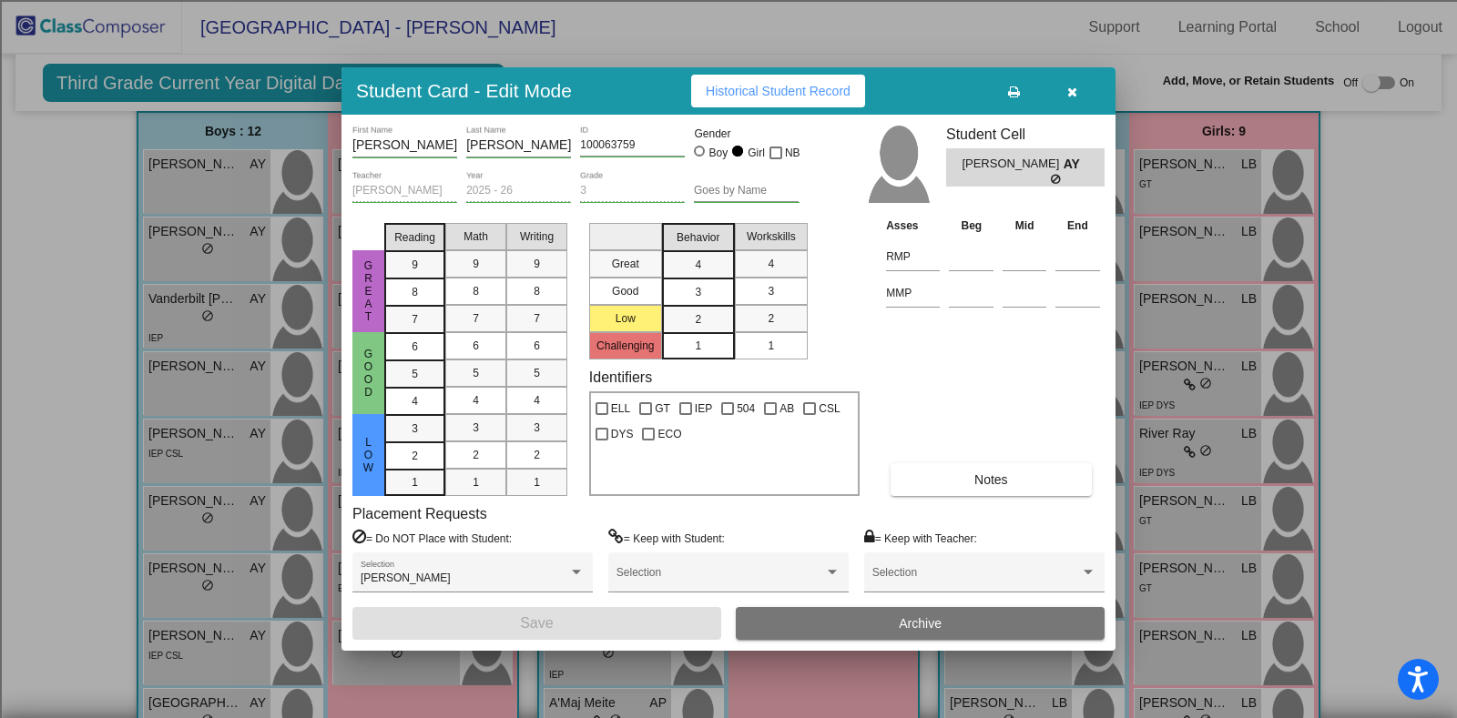
click at [839, 627] on button "Archive" at bounding box center [920, 623] width 369 height 33
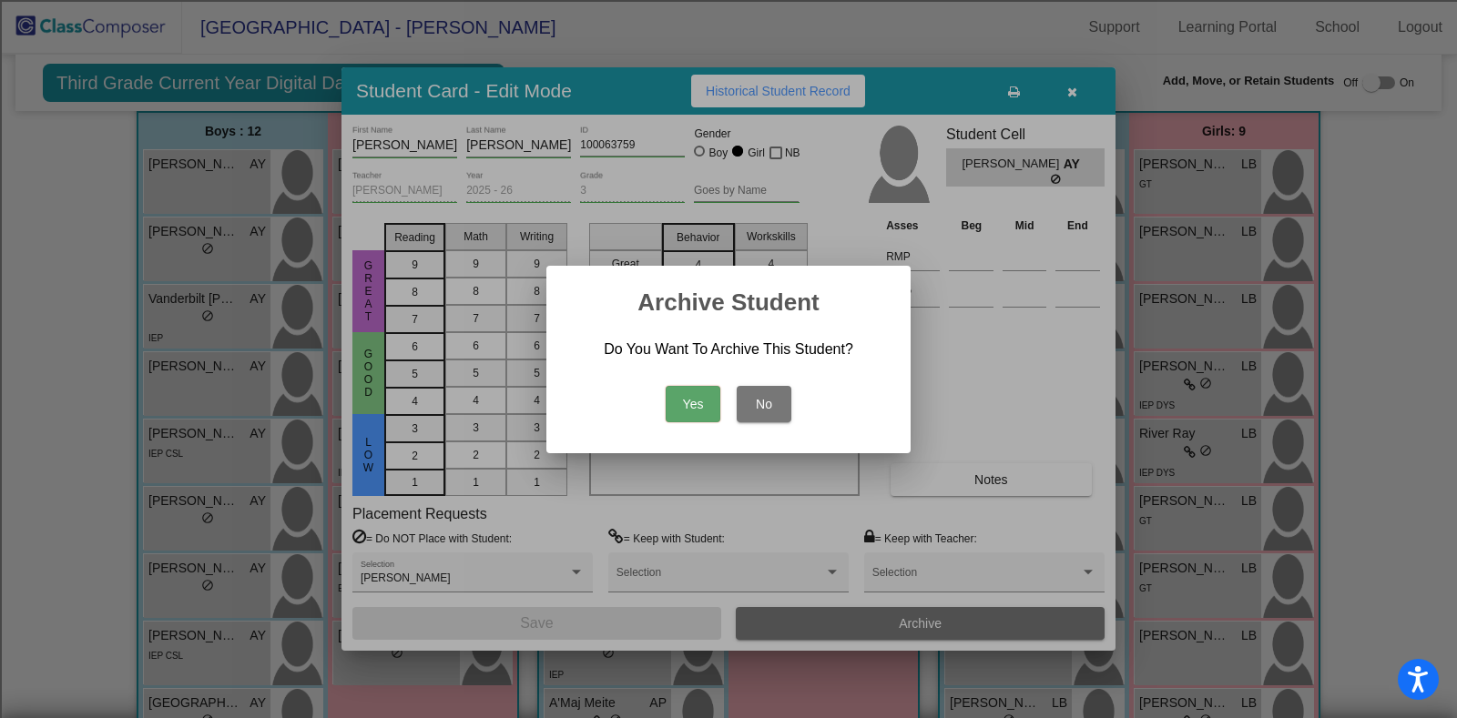
click at [708, 401] on button "Yes" at bounding box center [693, 404] width 55 height 36
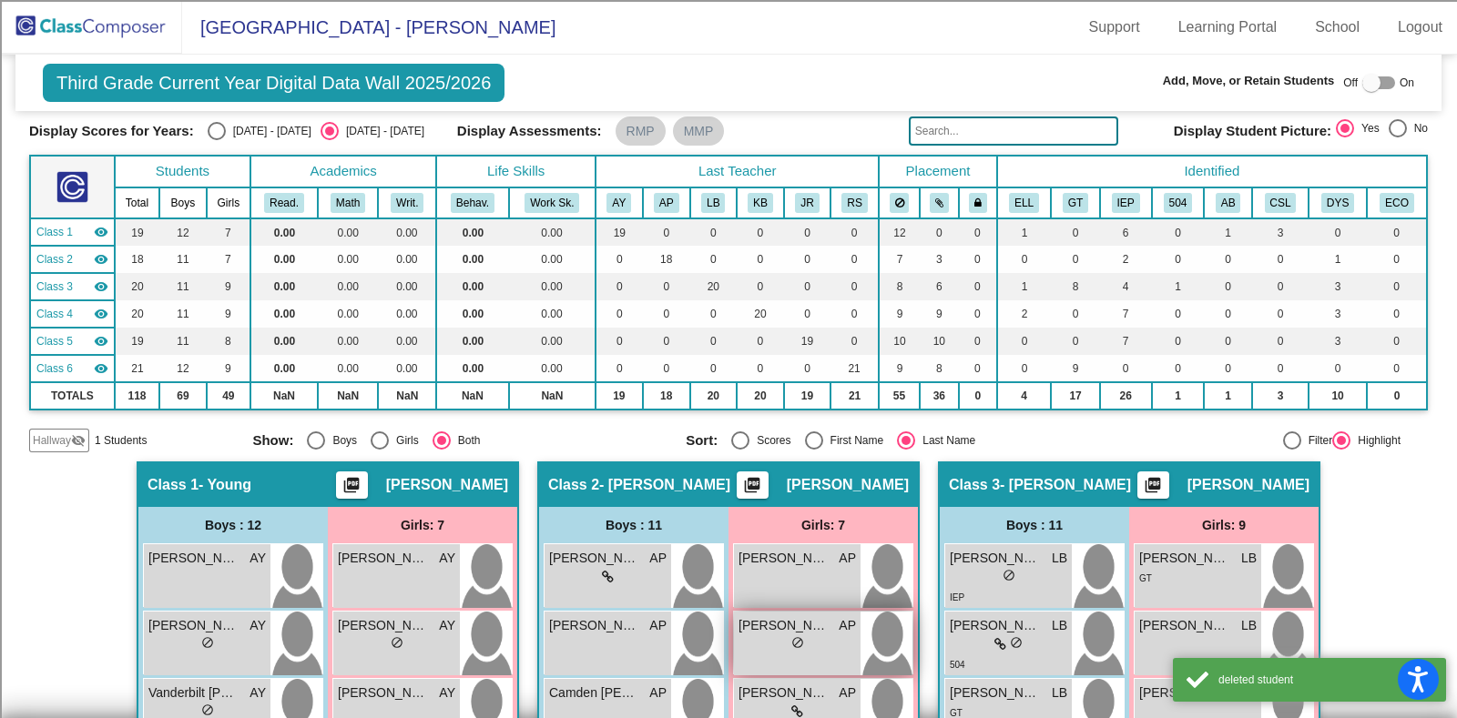
scroll to position [0, 0]
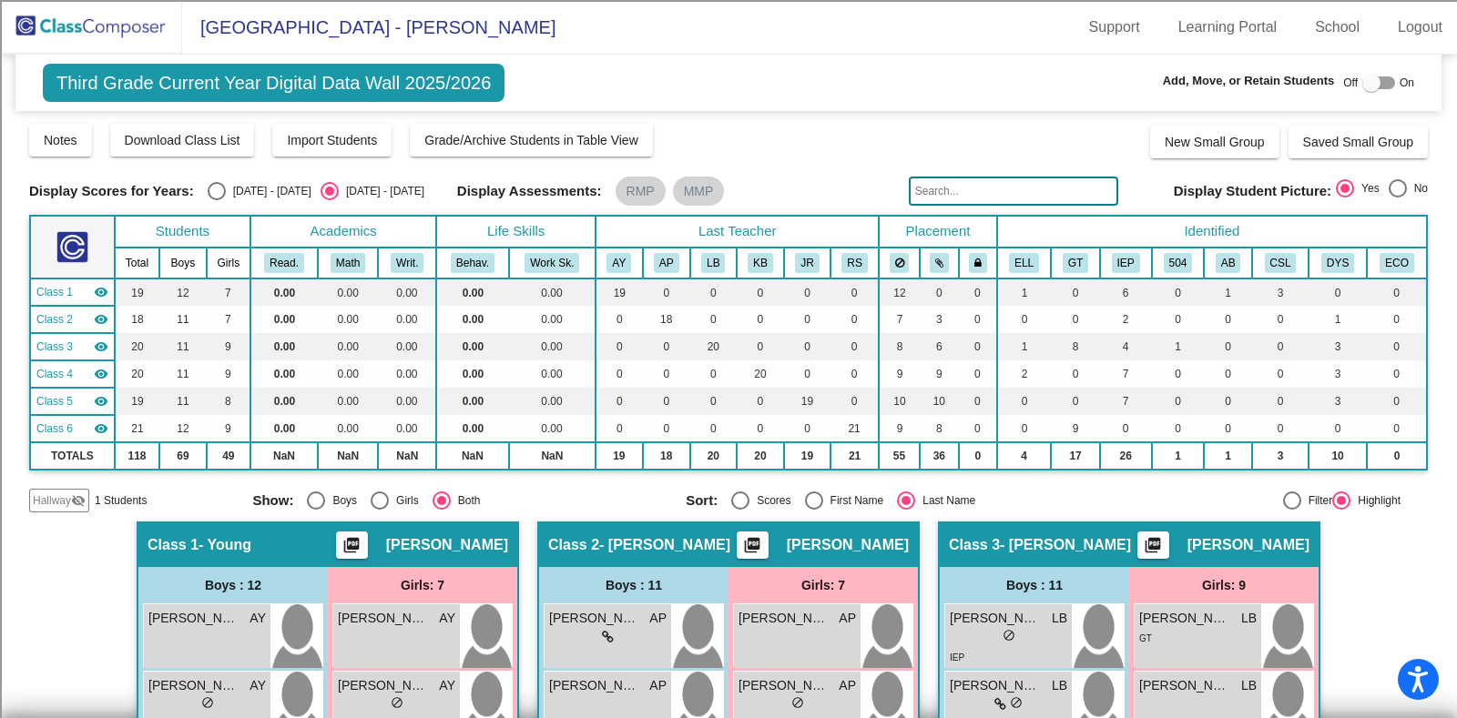
click at [100, 43] on img at bounding box center [91, 27] width 182 height 54
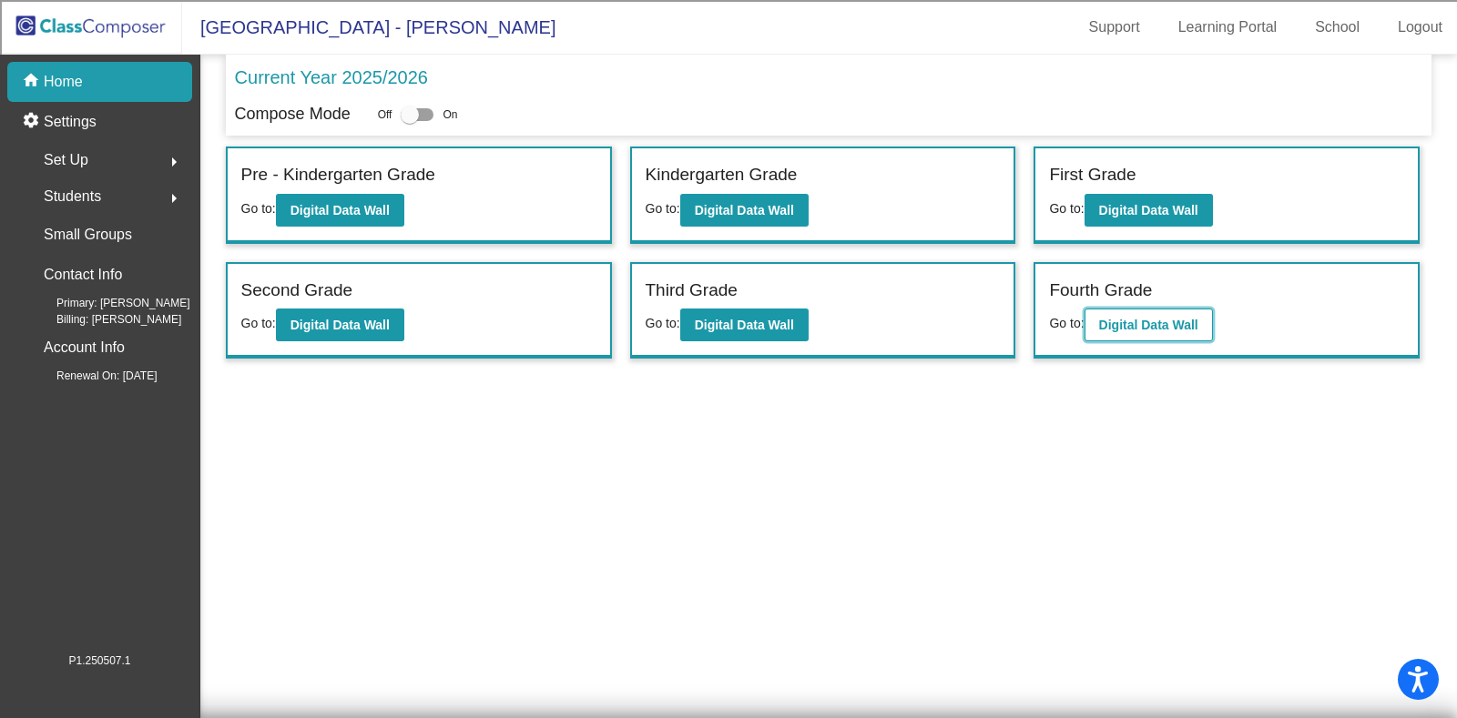
click at [1174, 314] on button "Digital Data Wall" at bounding box center [1148, 325] width 128 height 33
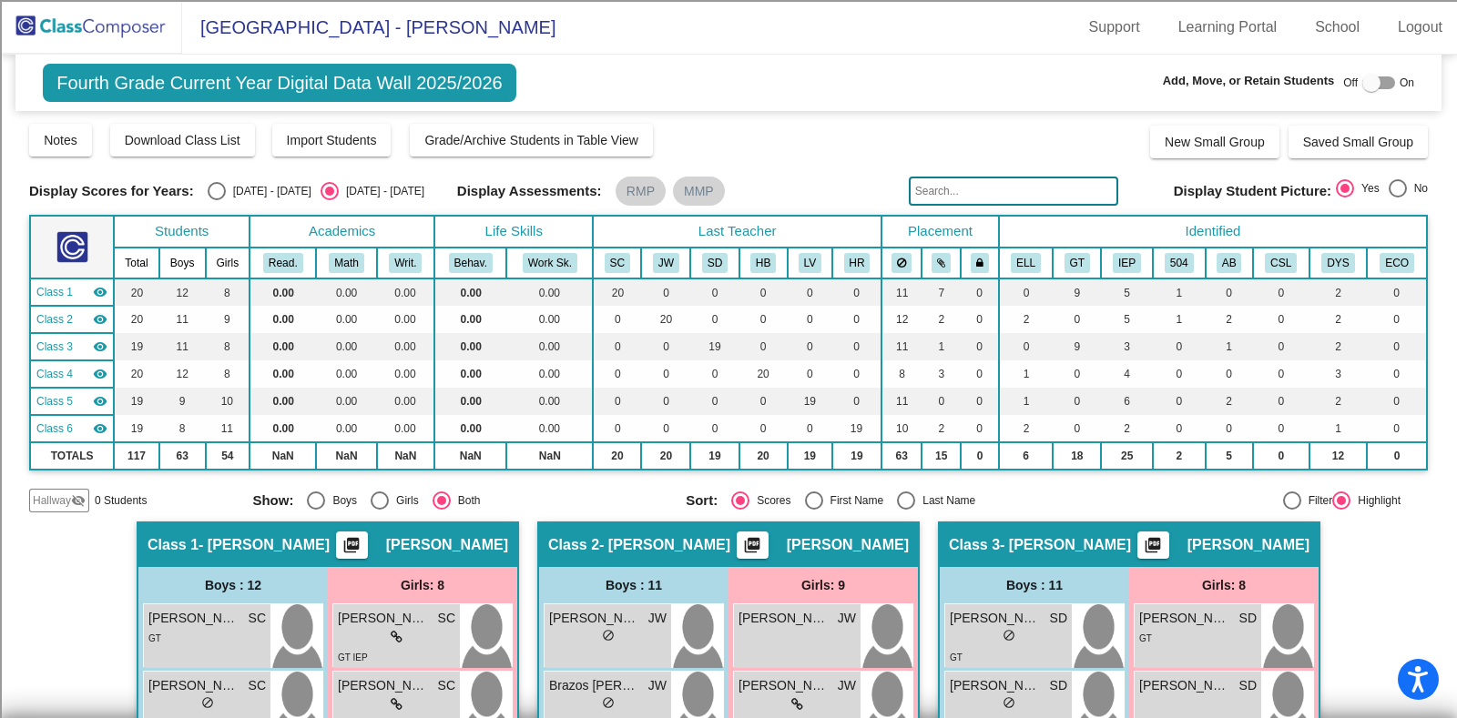
click at [897, 494] on div "Select an option" at bounding box center [906, 501] width 18 height 18
click at [905, 510] on input "Last Name" at bounding box center [905, 510] width 1 height 1
radio input "true"
click at [200, 134] on span "Download Class List" at bounding box center [183, 140] width 116 height 15
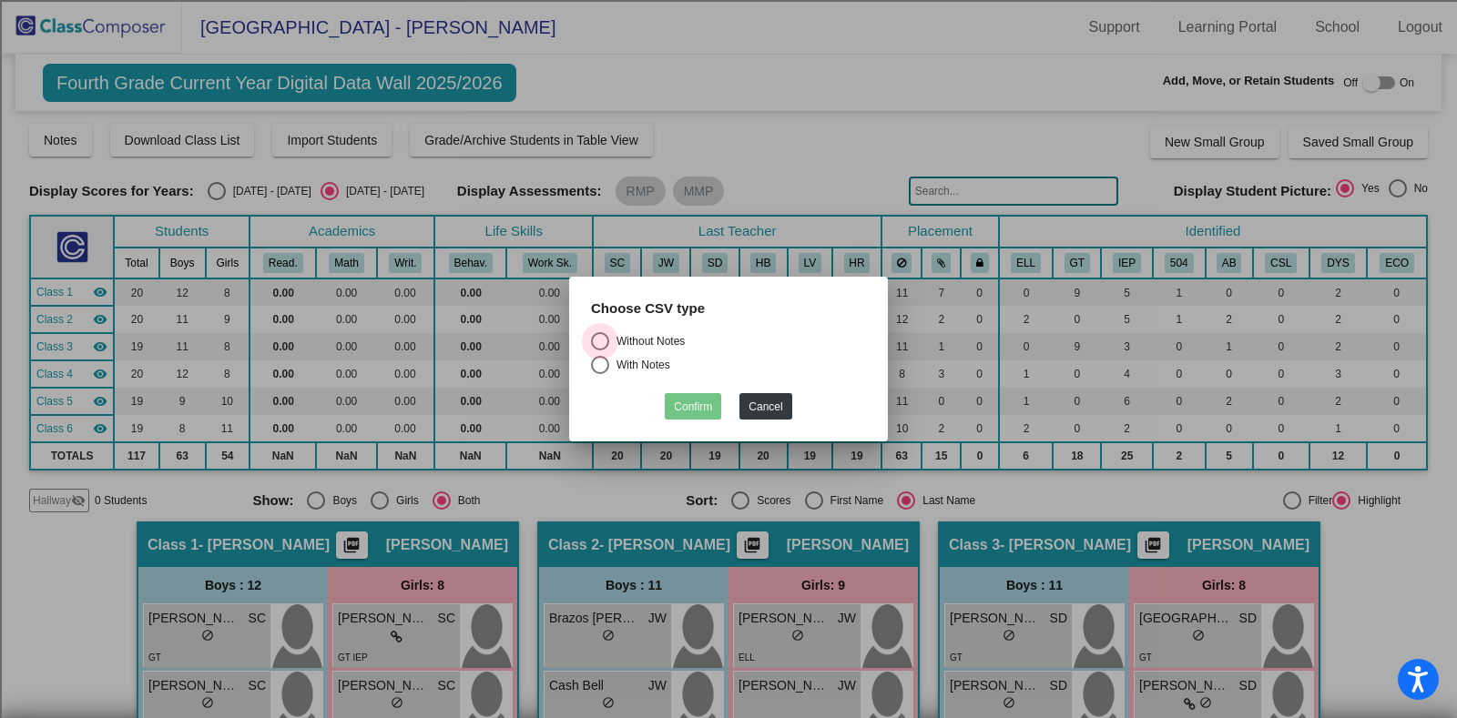
click at [667, 339] on div "Without Notes" at bounding box center [647, 341] width 76 height 16
click at [600, 351] on input "Without Notes" at bounding box center [599, 351] width 1 height 1
radio input "true"
click at [698, 408] on button "Confirm" at bounding box center [693, 406] width 56 height 26
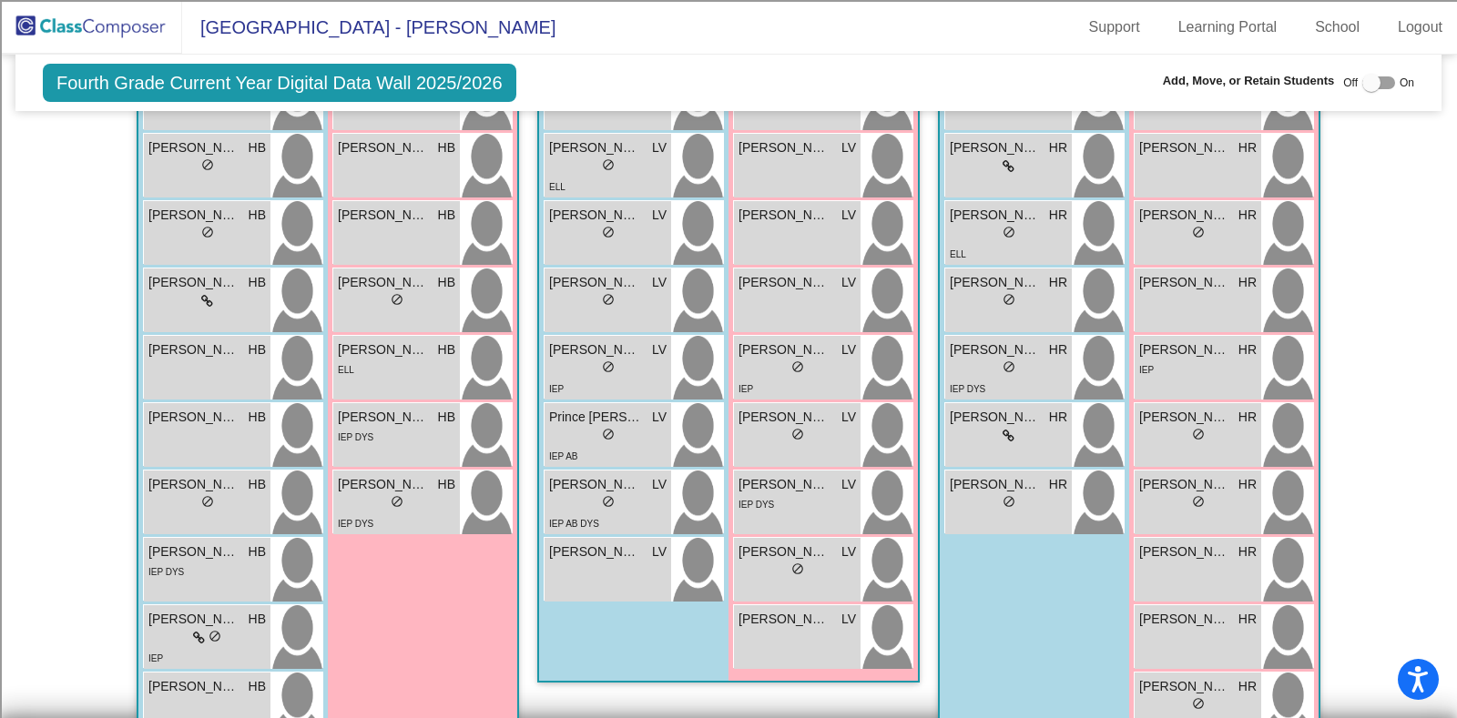
scroll to position [1639, 0]
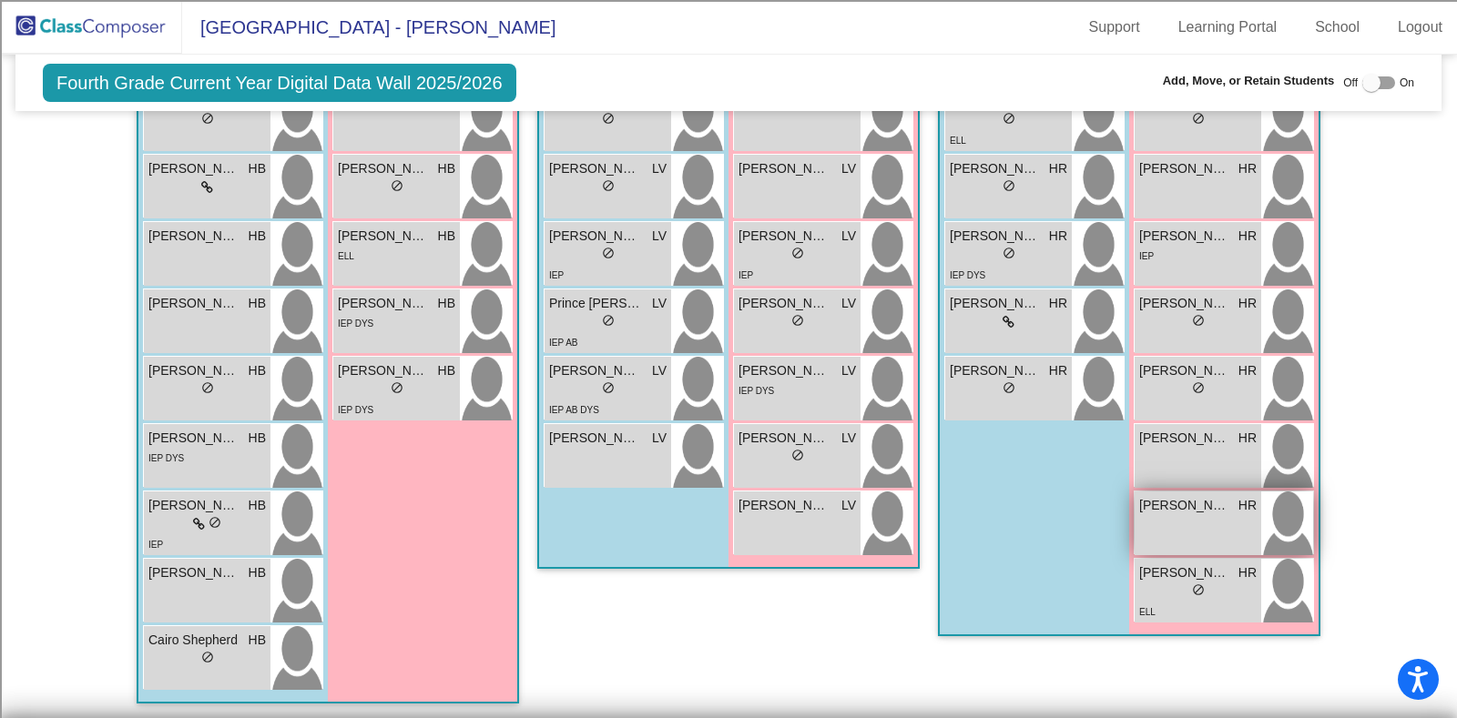
click at [1175, 543] on div "[PERSON_NAME] HR lock do_not_disturb_alt" at bounding box center [1198, 524] width 127 height 64
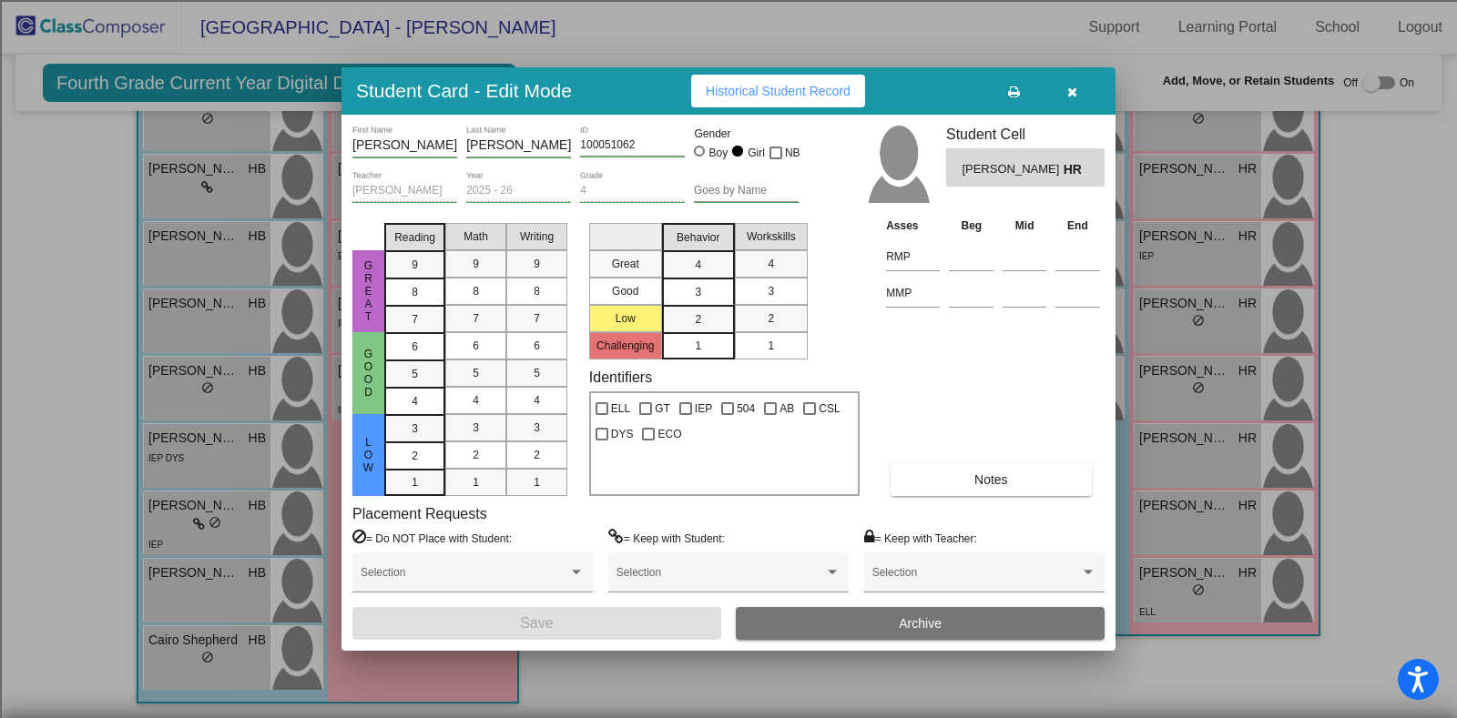
click at [904, 621] on span "Archive" at bounding box center [920, 623] width 43 height 15
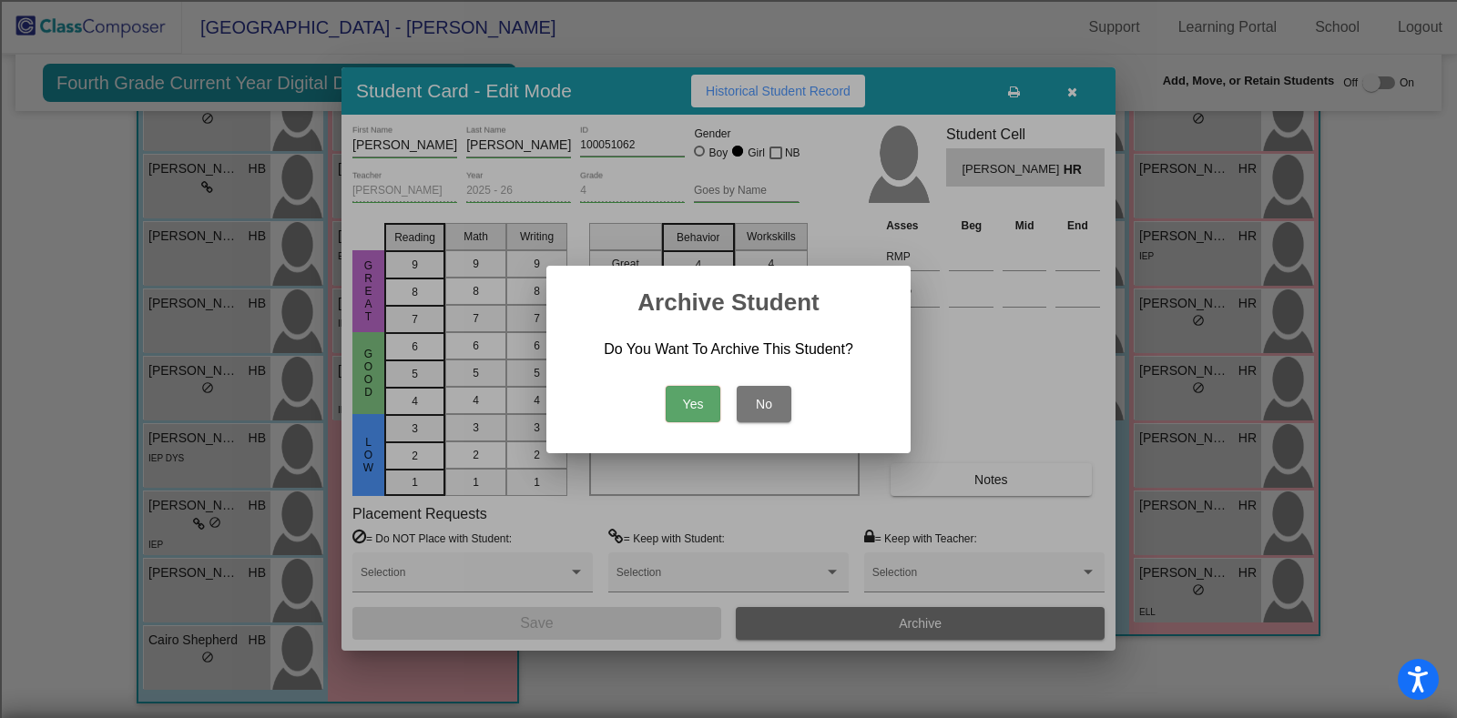
click at [702, 402] on button "Yes" at bounding box center [693, 404] width 55 height 36
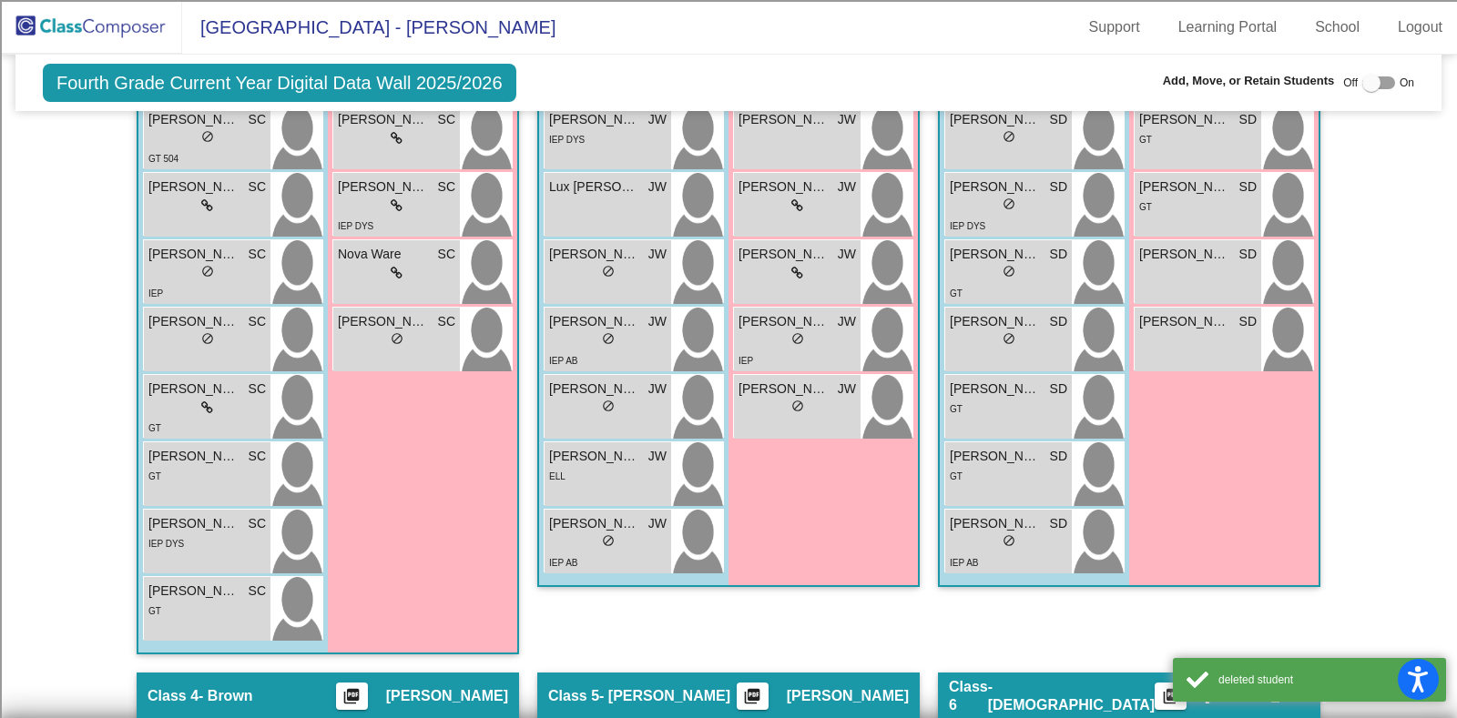
scroll to position [0, 0]
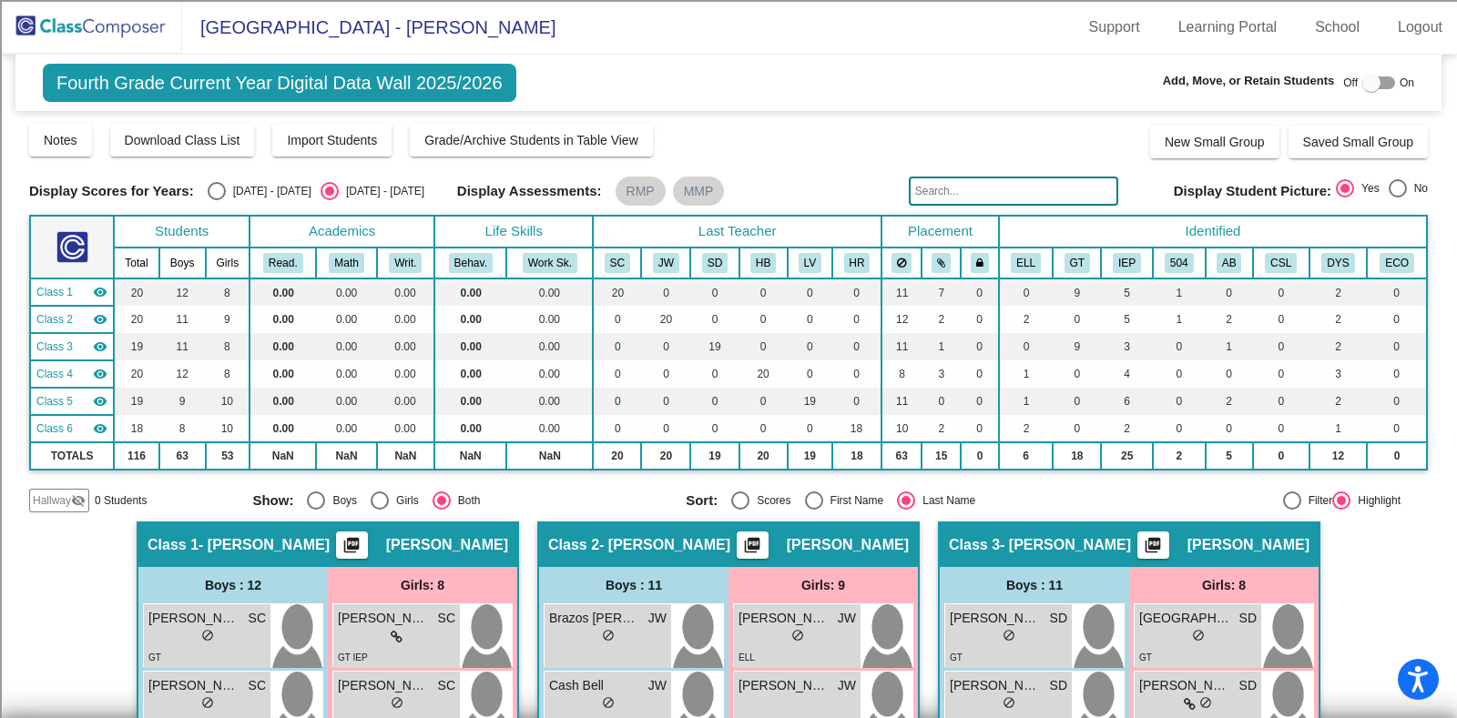
click at [111, 33] on img at bounding box center [91, 27] width 182 height 54
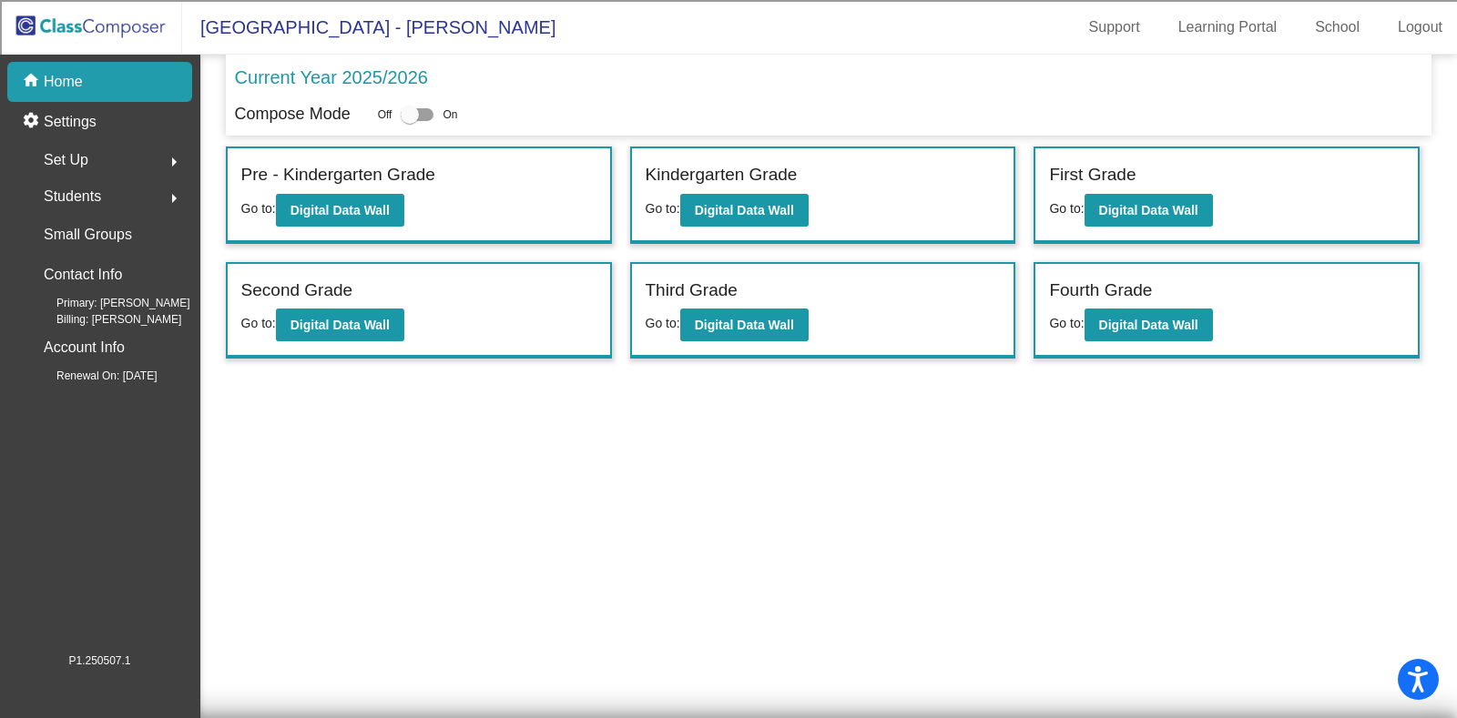
click at [116, 164] on div "Set Up arrow_right" at bounding box center [105, 160] width 174 height 36
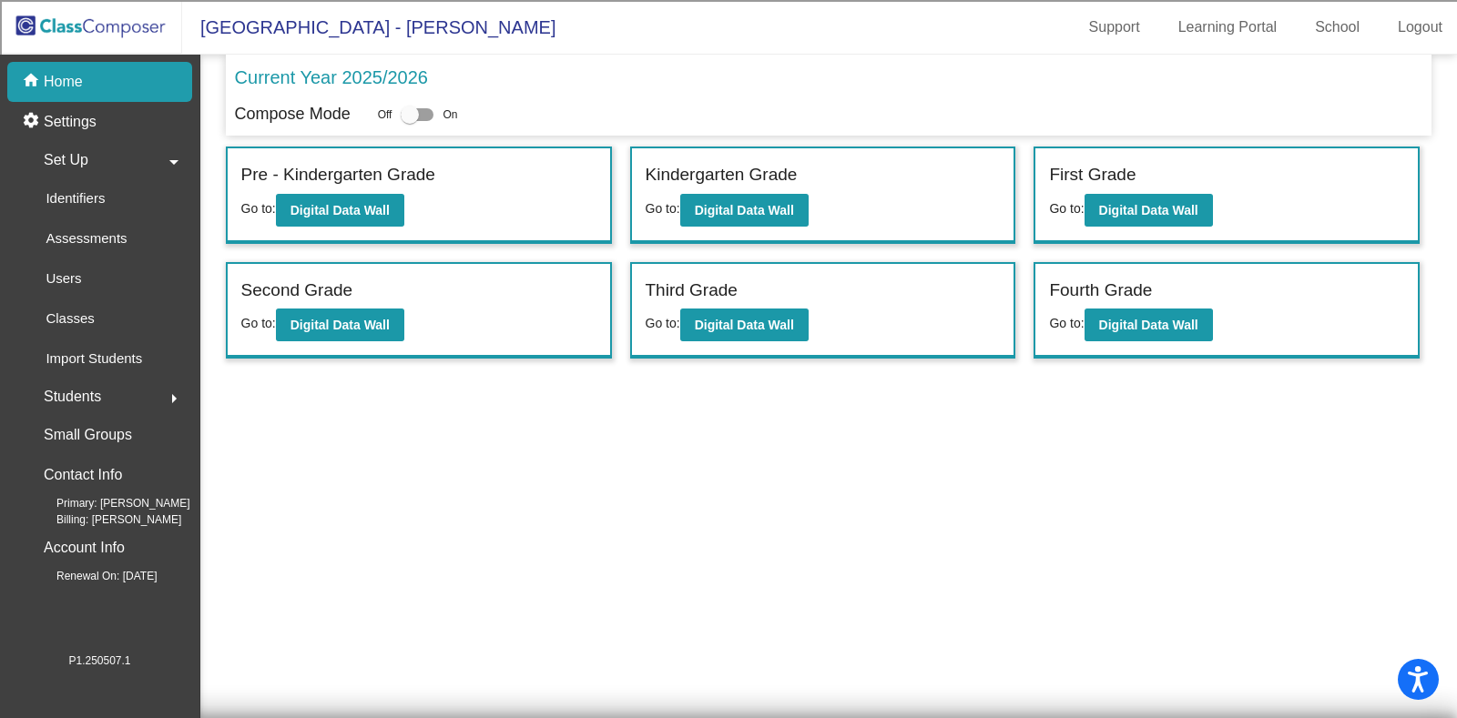
click at [101, 402] on div "Students arrow_right" at bounding box center [105, 397] width 174 height 36
click at [127, 319] on p "Archived Students" at bounding box center [101, 315] width 111 height 22
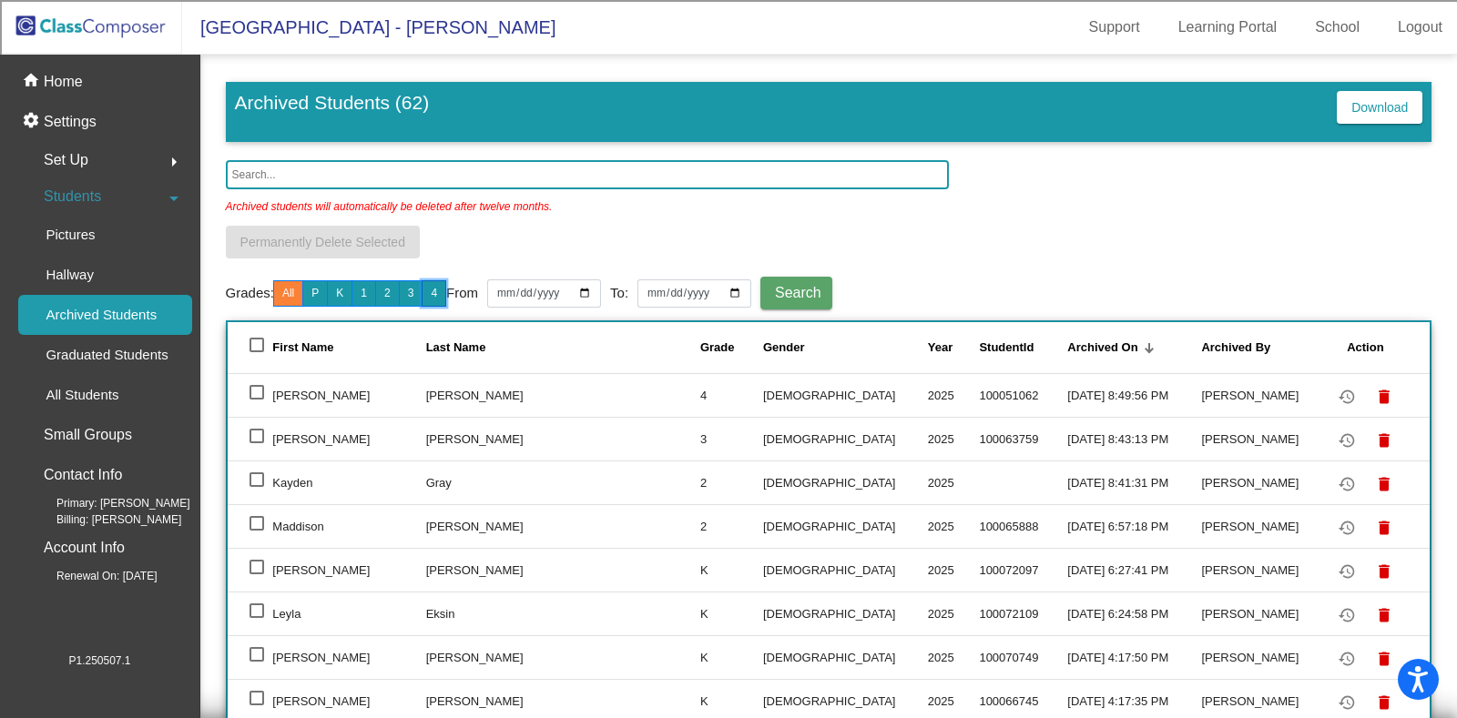
click at [436, 293] on button "4" at bounding box center [434, 293] width 25 height 26
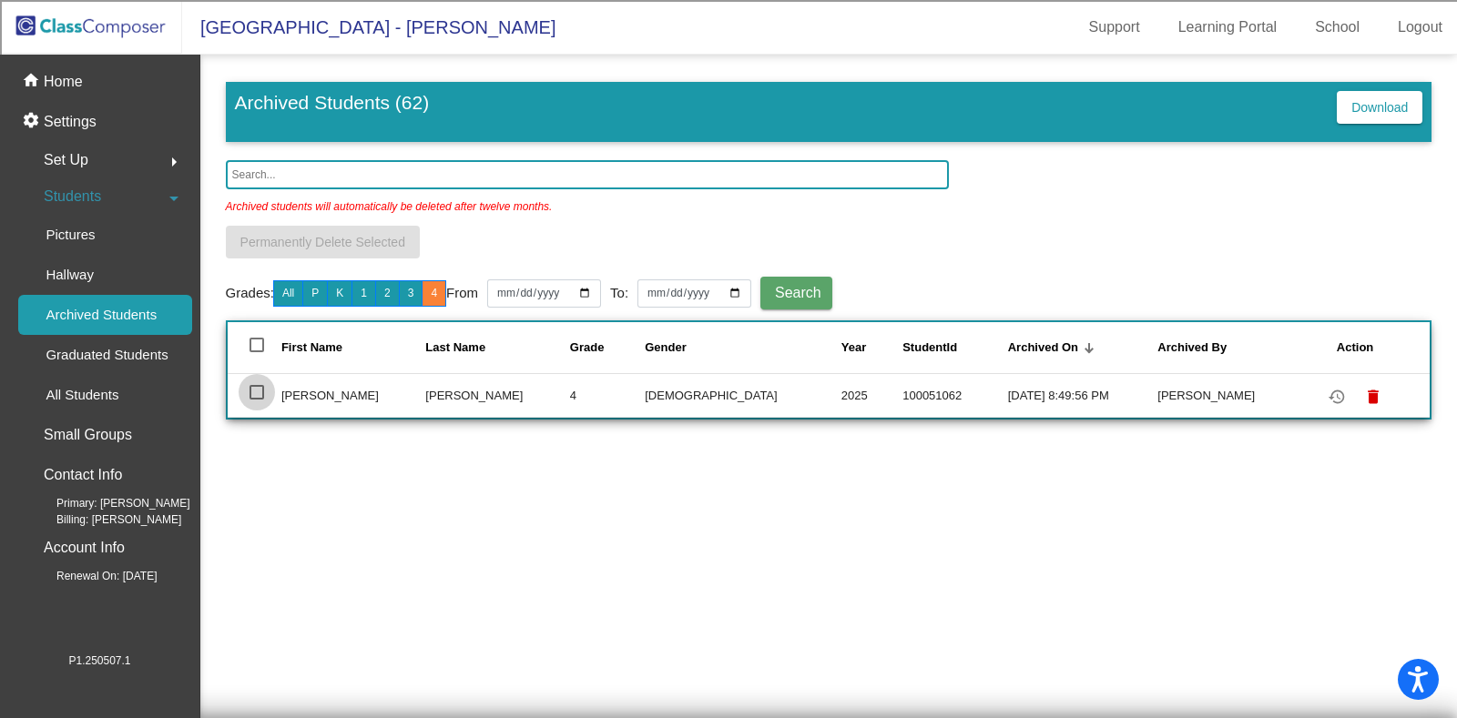
click at [252, 391] on div at bounding box center [256, 392] width 15 height 15
click at [256, 400] on input "select row 2" at bounding box center [256, 400] width 1 height 1
checkbox input "true"
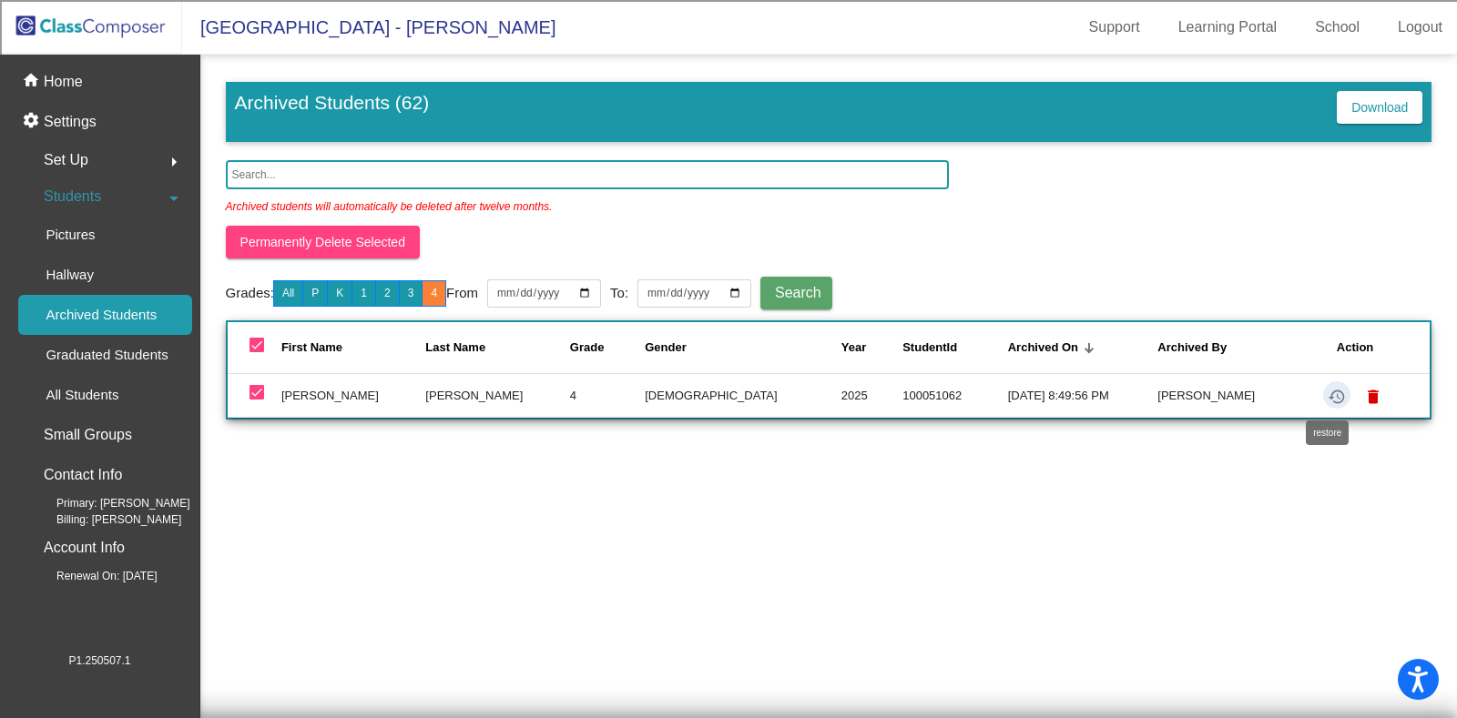
click at [1328, 391] on mat-icon "restore" at bounding box center [1337, 397] width 22 height 22
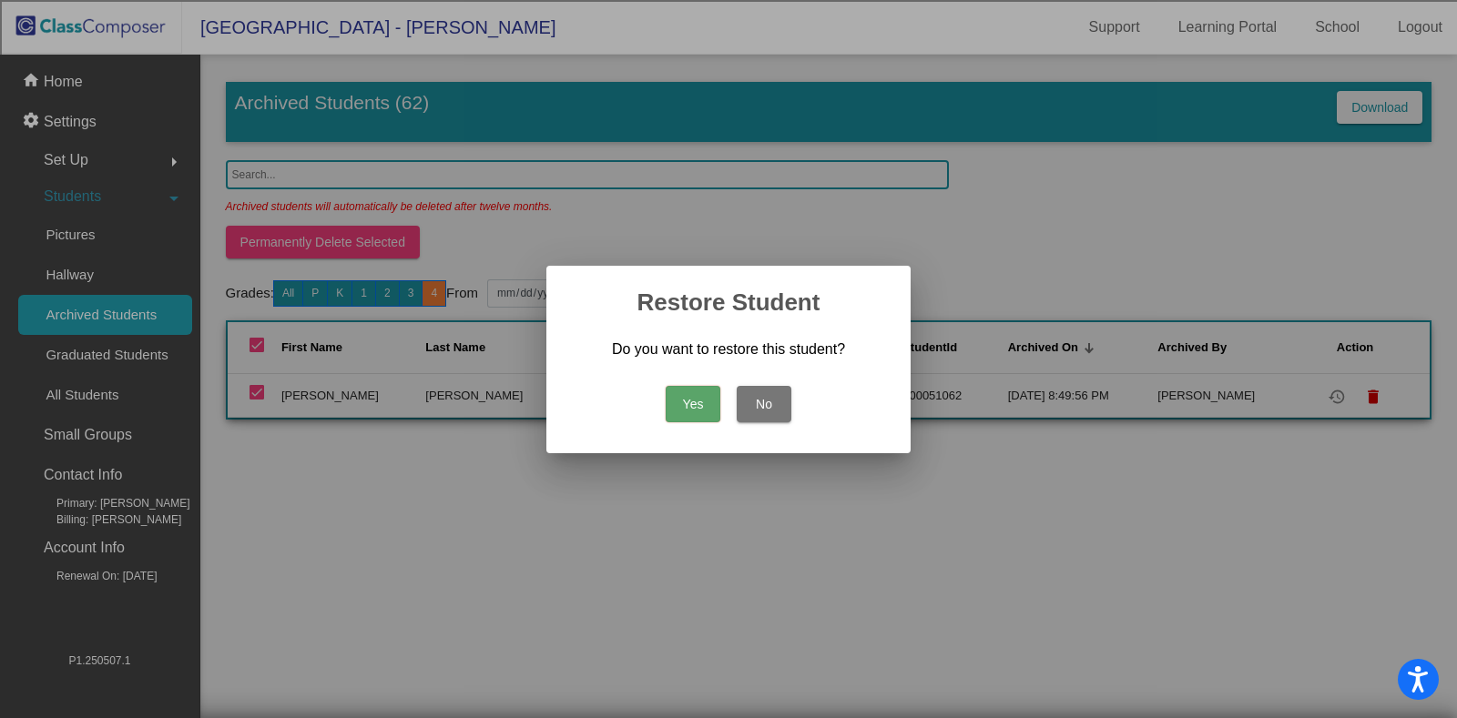
click at [670, 402] on button "Yes" at bounding box center [693, 404] width 55 height 36
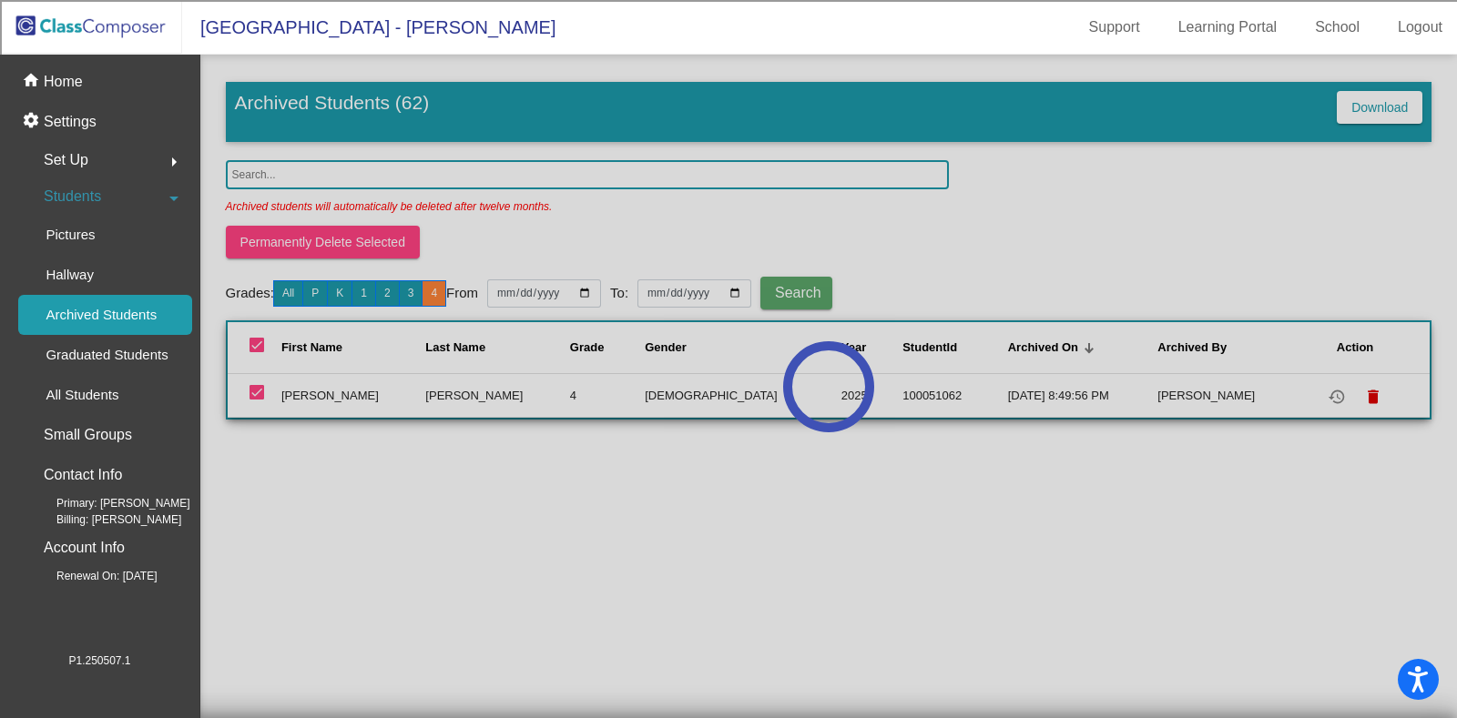
checkbox input "false"
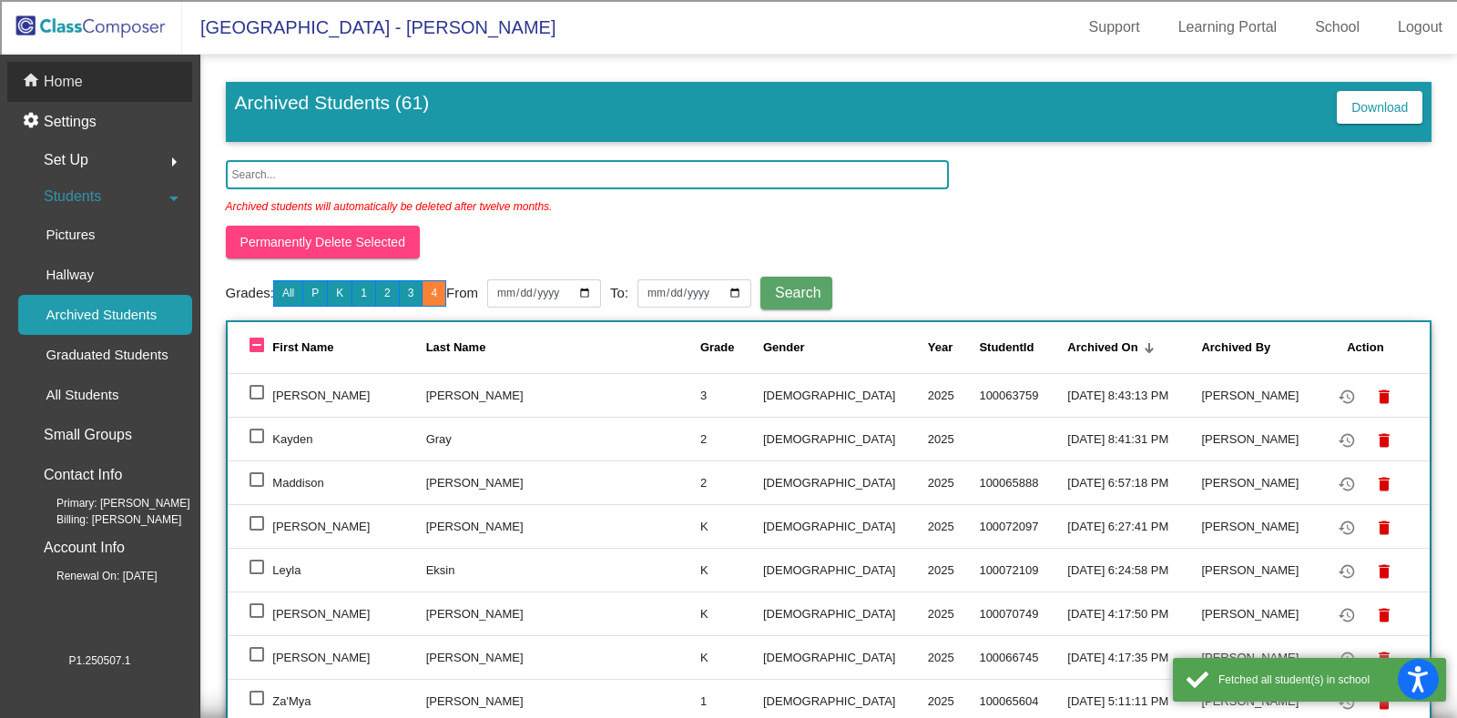
click at [140, 93] on div "home Home" at bounding box center [99, 82] width 185 height 40
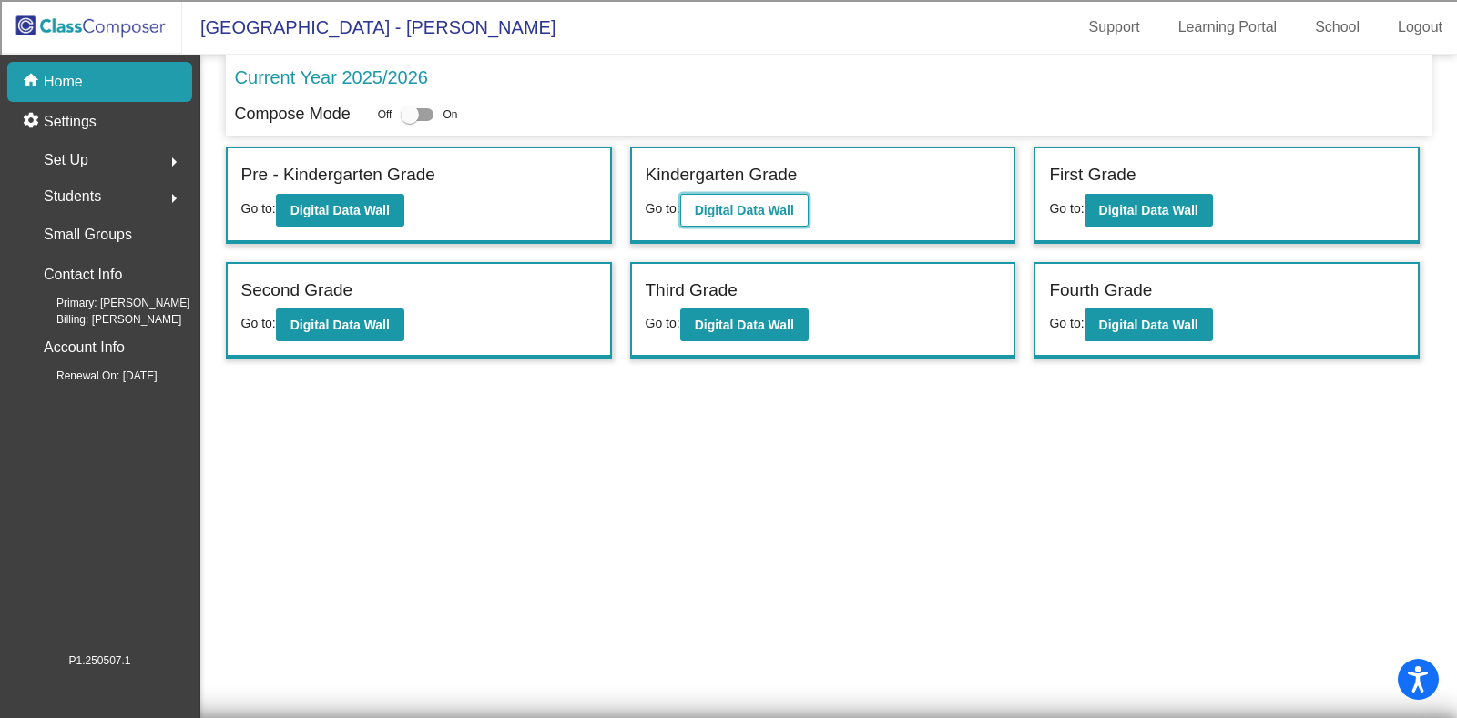
click at [730, 203] on b "Digital Data Wall" at bounding box center [744, 210] width 99 height 15
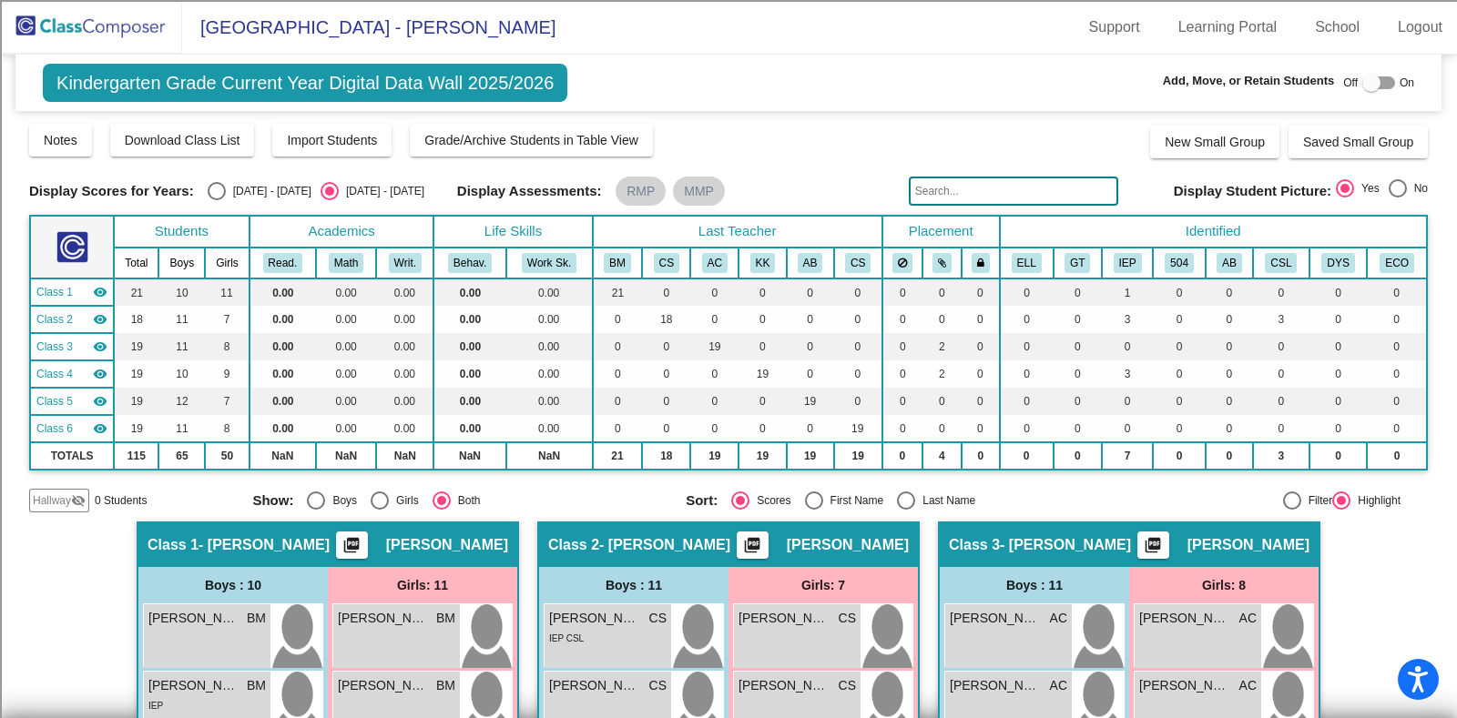
click at [901, 499] on div "Select an option" at bounding box center [906, 501] width 18 height 18
click at [905, 510] on input "Last Name" at bounding box center [905, 510] width 1 height 1
radio input "true"
click at [191, 142] on span "Download Class List" at bounding box center [183, 140] width 116 height 15
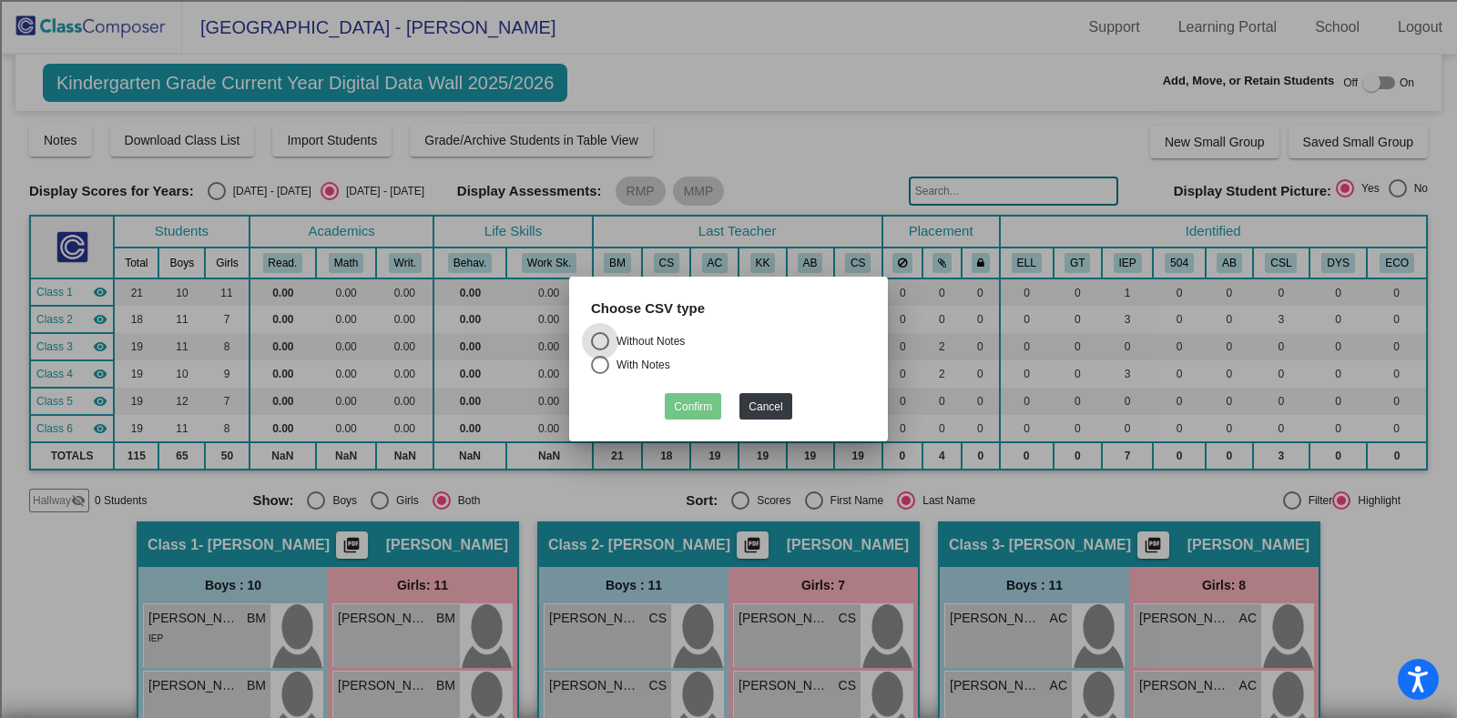
click at [686, 341] on label "Without Notes" at bounding box center [728, 341] width 275 height 18
click at [600, 351] on input "Without Notes" at bounding box center [599, 351] width 1 height 1
radio input "true"
click at [706, 421] on mat-dialog-container "Choose CSV type Without Notes With Notes Confirm Cancel" at bounding box center [728, 360] width 319 height 166
click at [703, 415] on button "Confirm" at bounding box center [693, 406] width 56 height 26
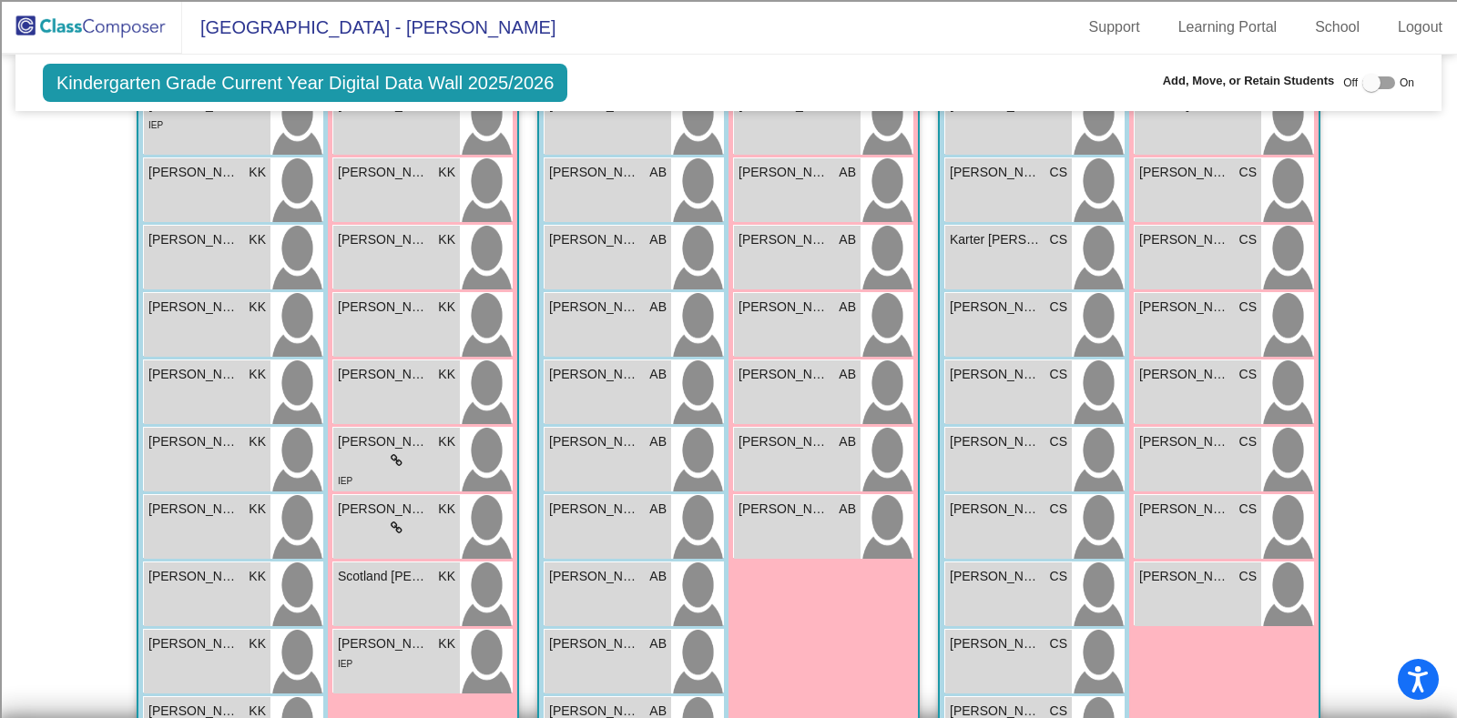
scroll to position [1572, 0]
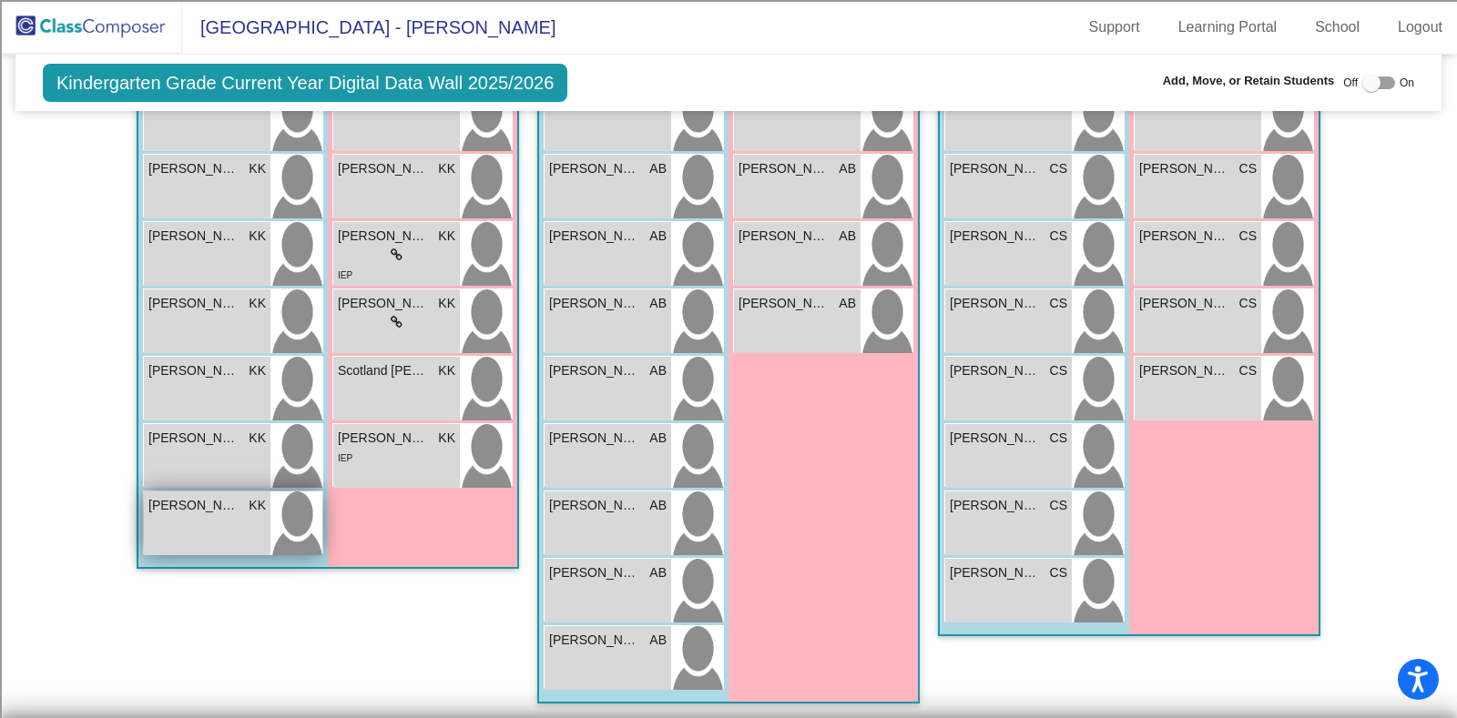
click at [224, 503] on span "[PERSON_NAME]" at bounding box center [193, 505] width 91 height 19
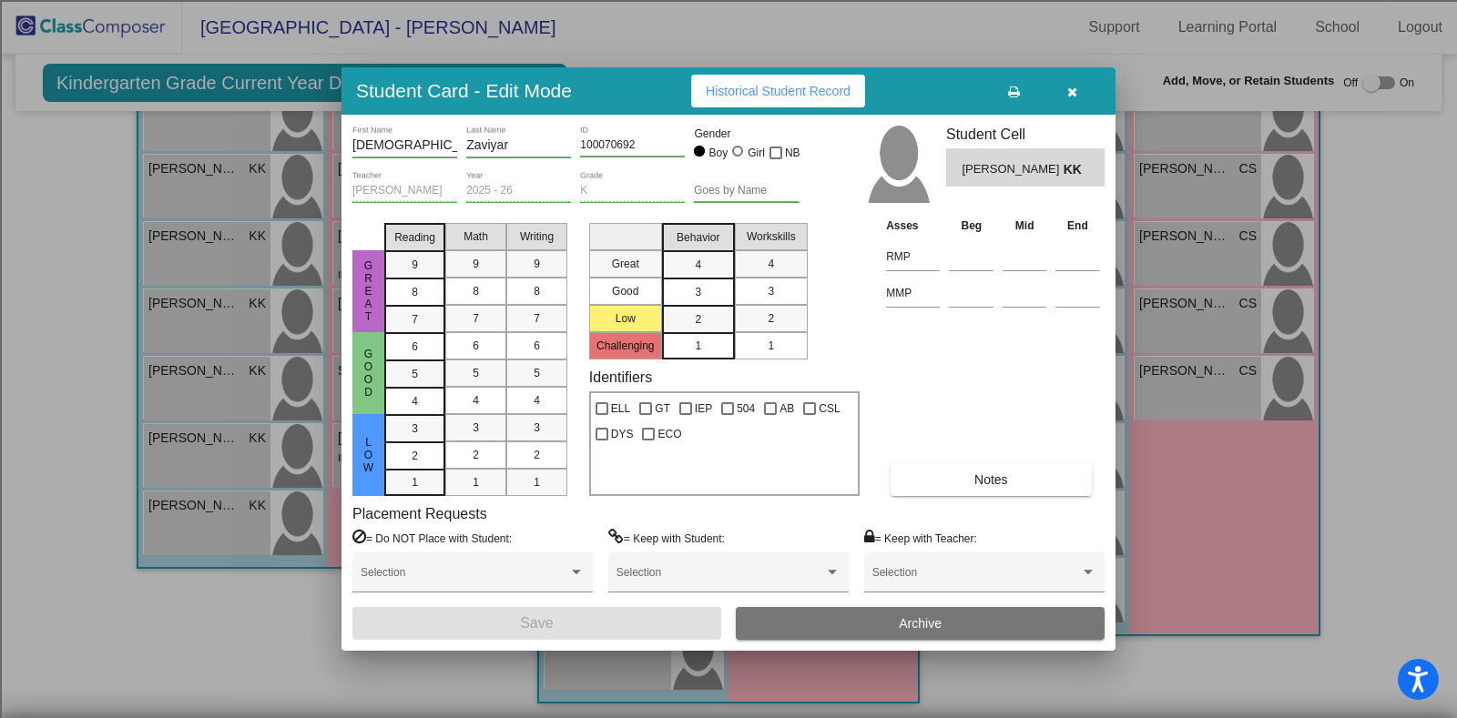
click at [860, 629] on button "Archive" at bounding box center [920, 623] width 369 height 33
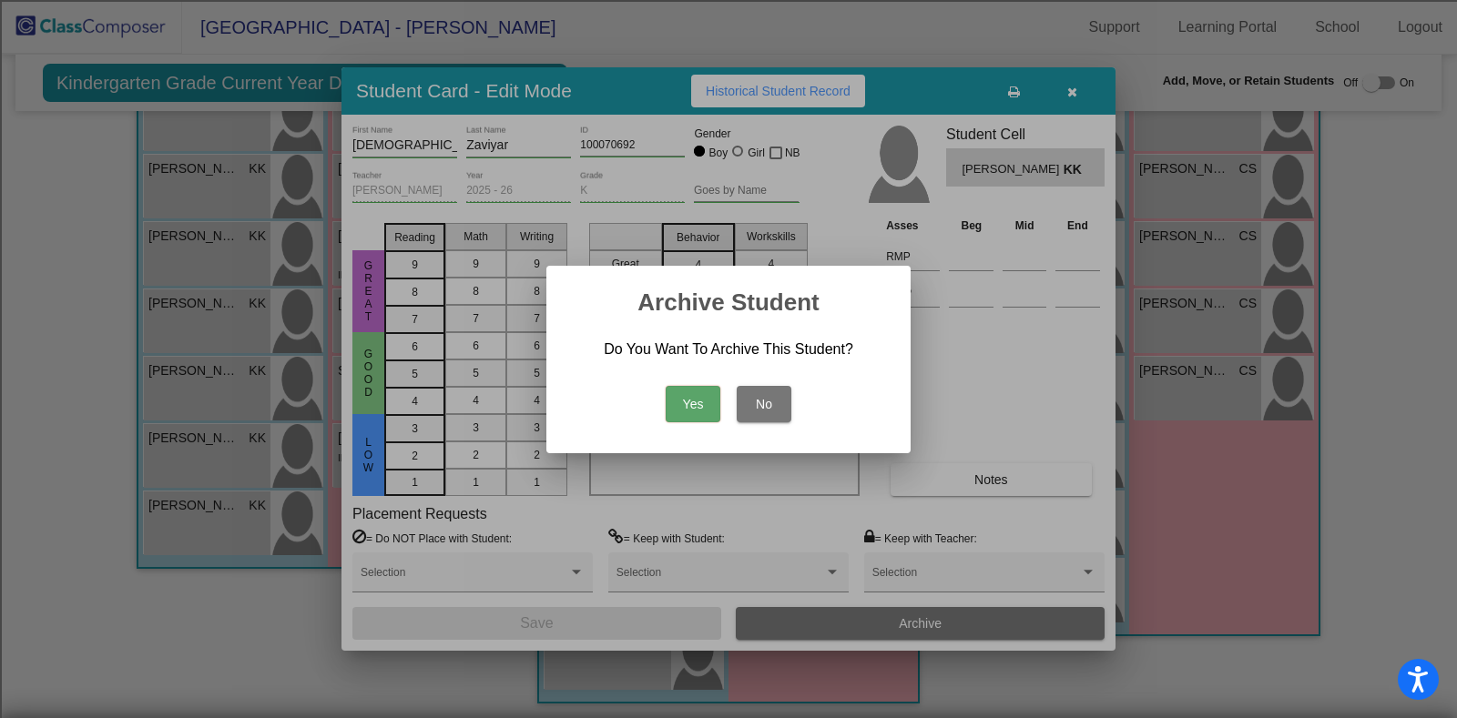
click at [686, 401] on button "Yes" at bounding box center [693, 404] width 55 height 36
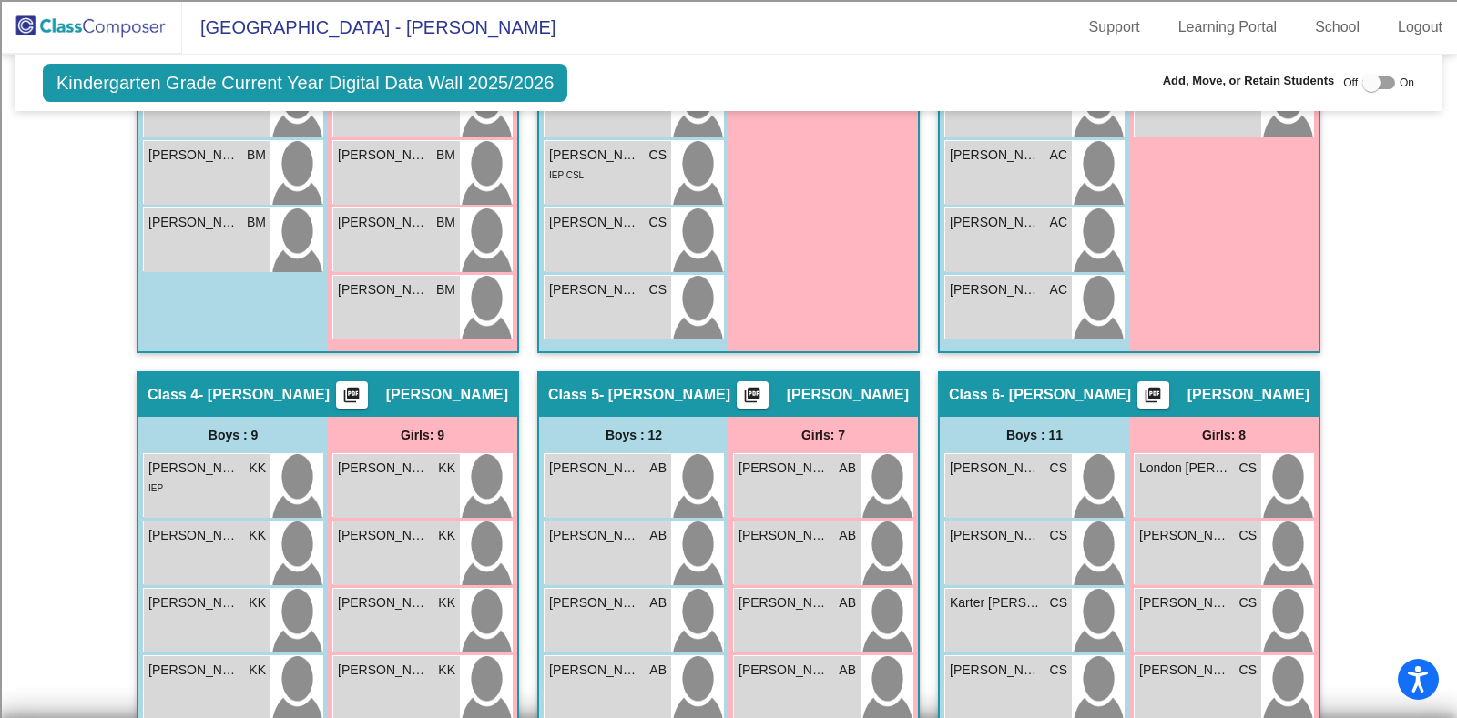
scroll to position [1230, 0]
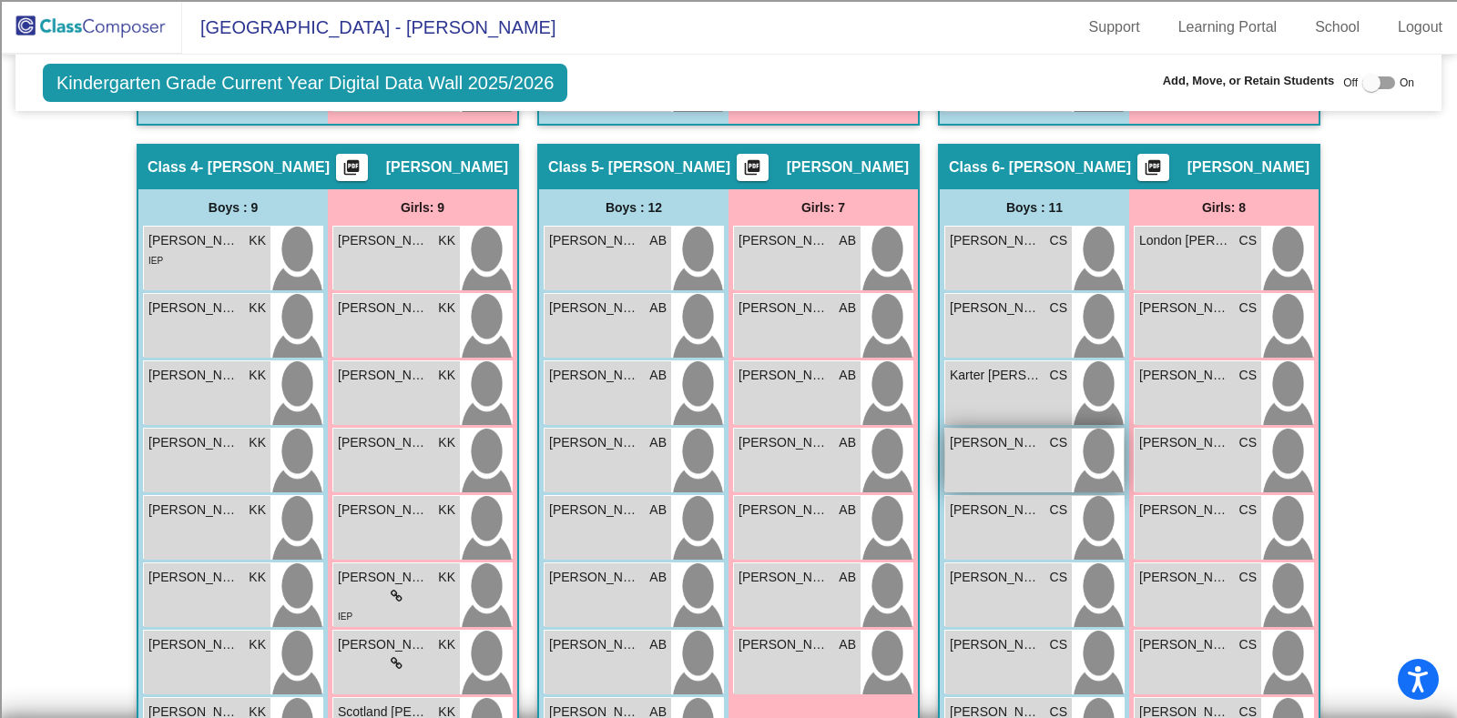
click at [998, 453] on div "Chance [PERSON_NAME] CS lock do_not_disturb_alt" at bounding box center [1008, 461] width 127 height 64
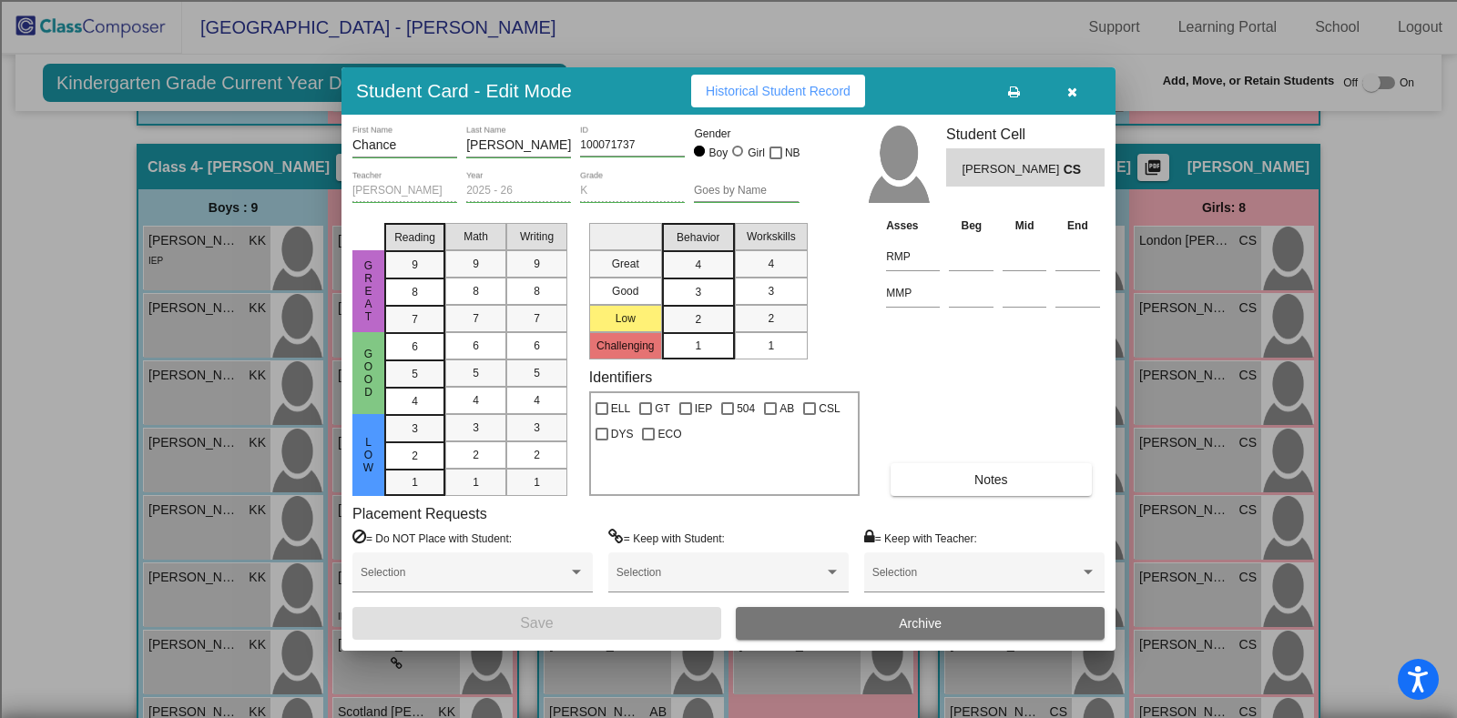
click at [894, 616] on button "Archive" at bounding box center [920, 623] width 369 height 33
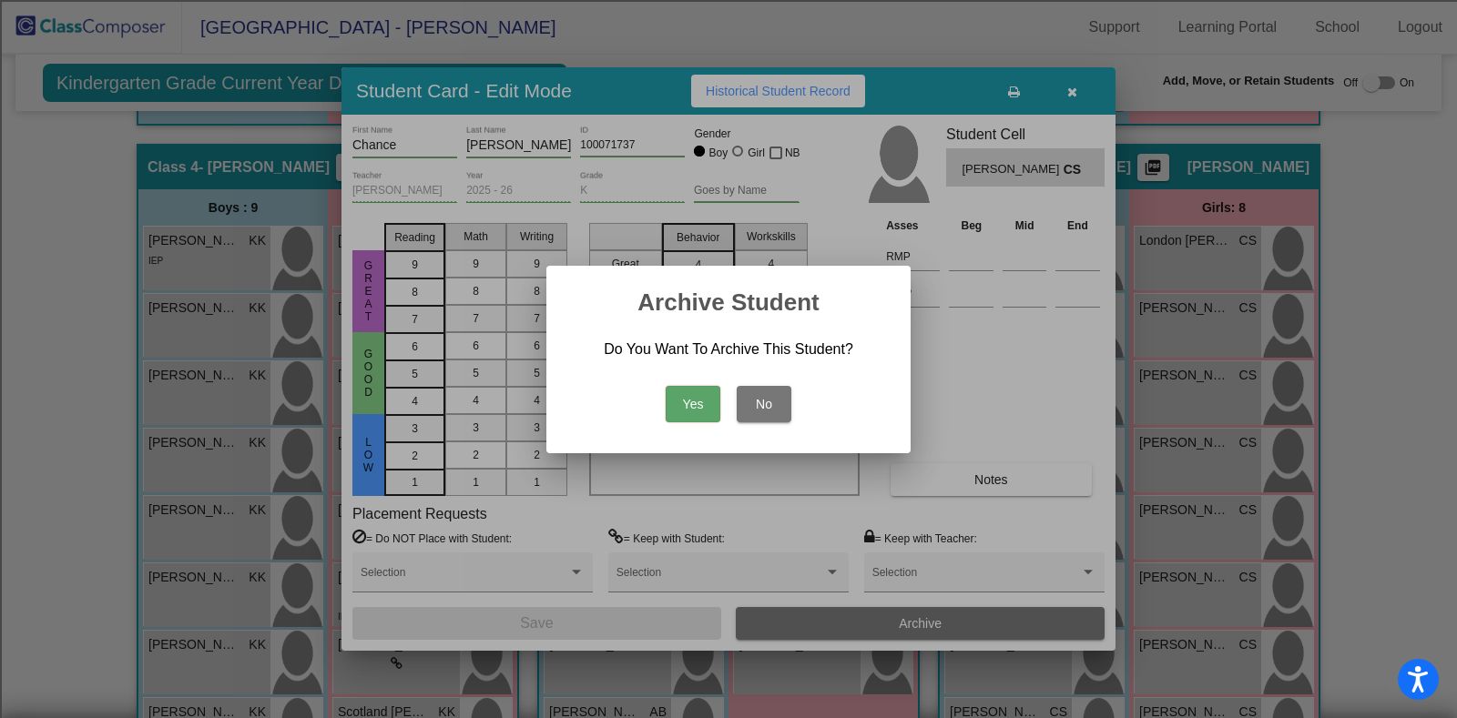
click at [687, 399] on button "Yes" at bounding box center [693, 404] width 55 height 36
